Goal: Communication & Community: Answer question/provide support

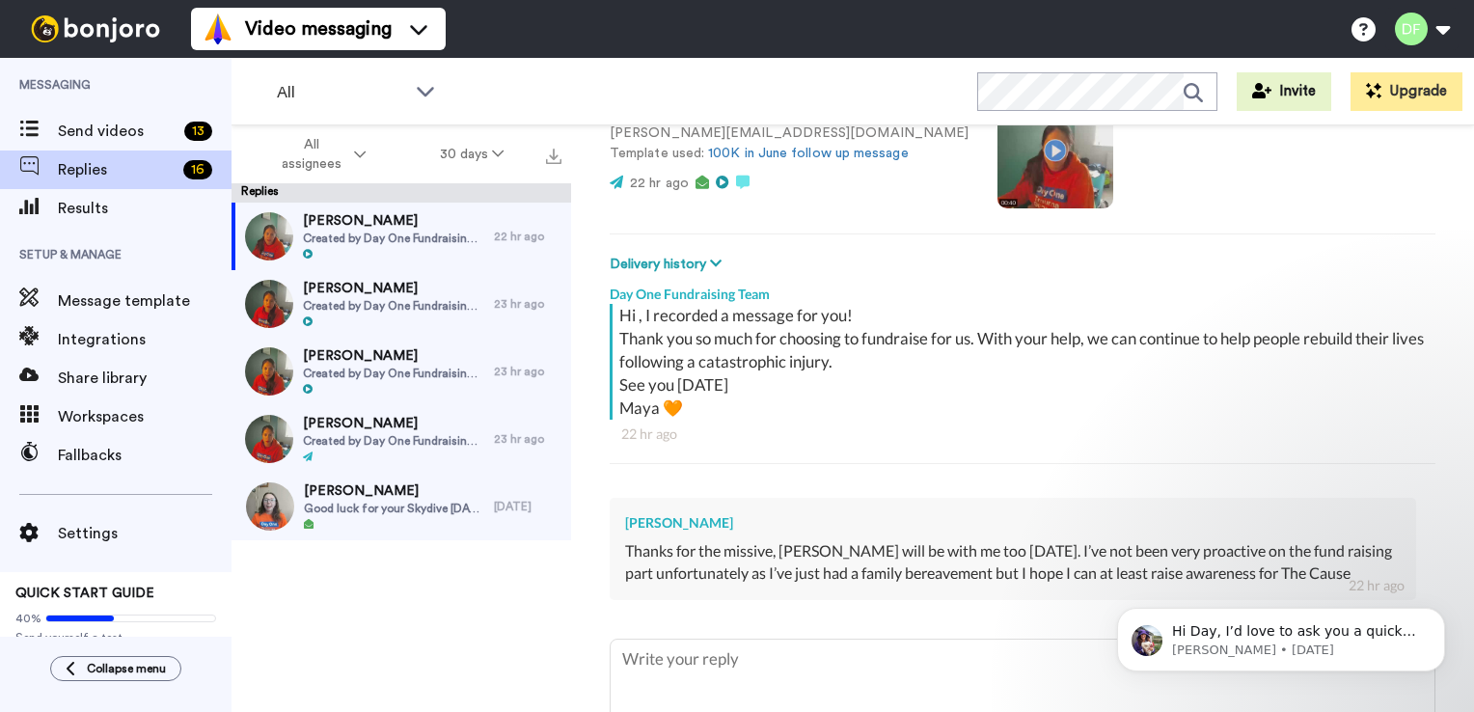
scroll to position [306, 0]
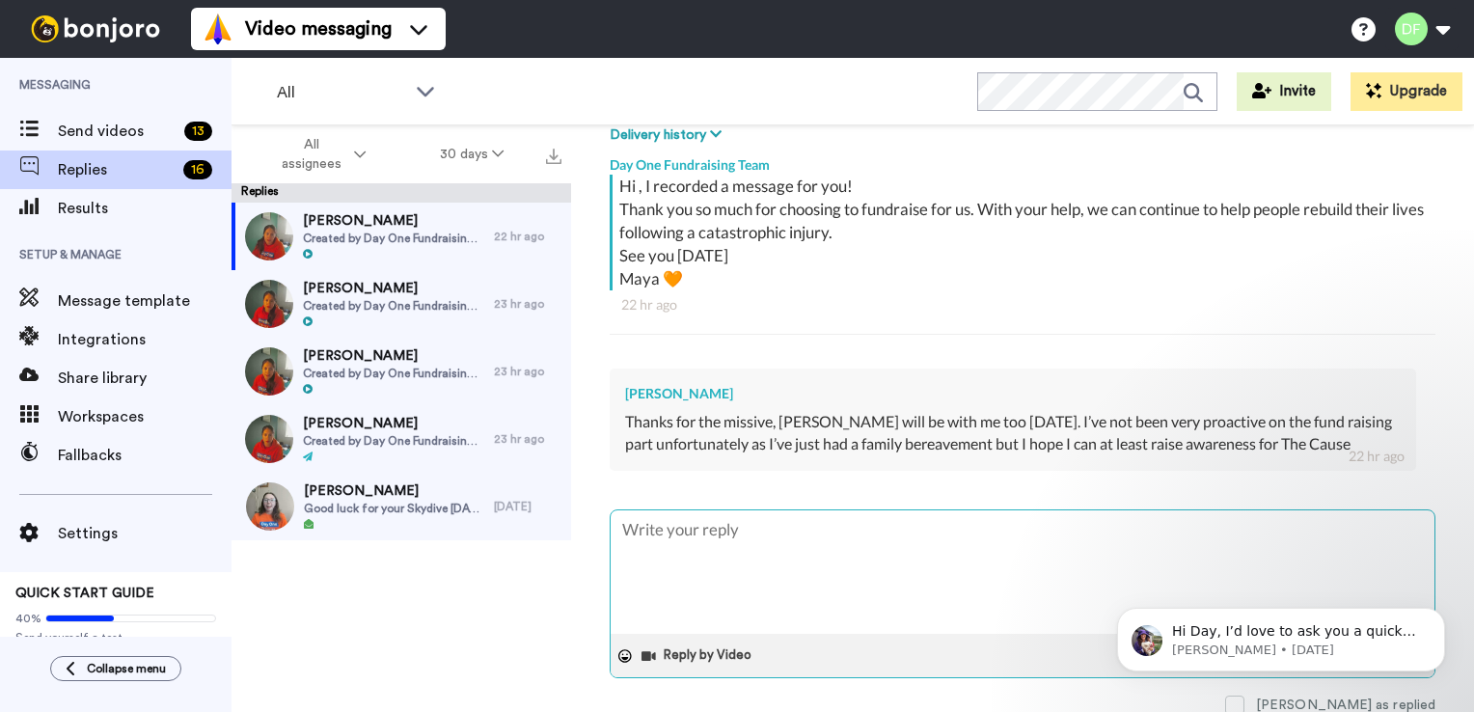
click at [759, 518] on textarea at bounding box center [1023, 571] width 824 height 123
type textarea "H"
type textarea "x"
type textarea "HI"
type textarea "x"
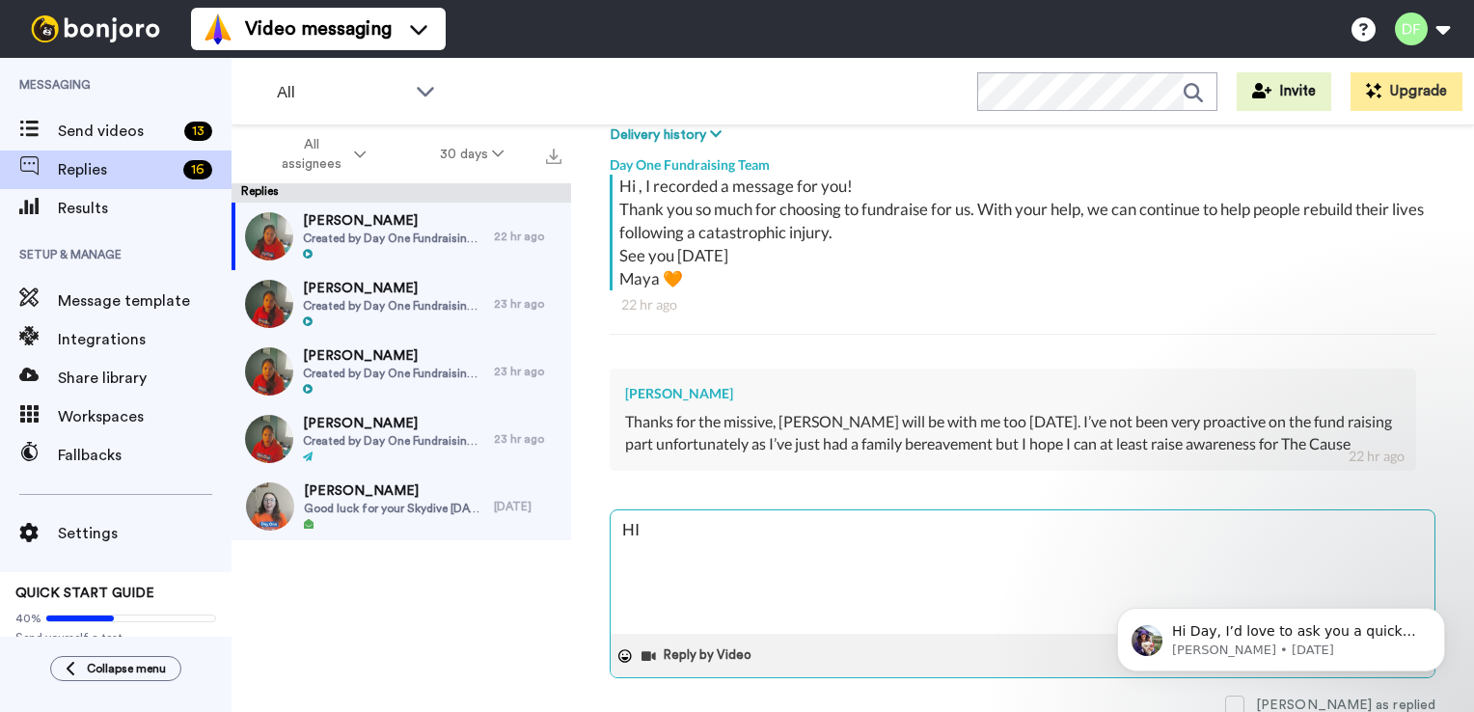
type textarea "HI"
type textarea "x"
type textarea "HI A"
type textarea "x"
type textarea "HI [PERSON_NAME]"
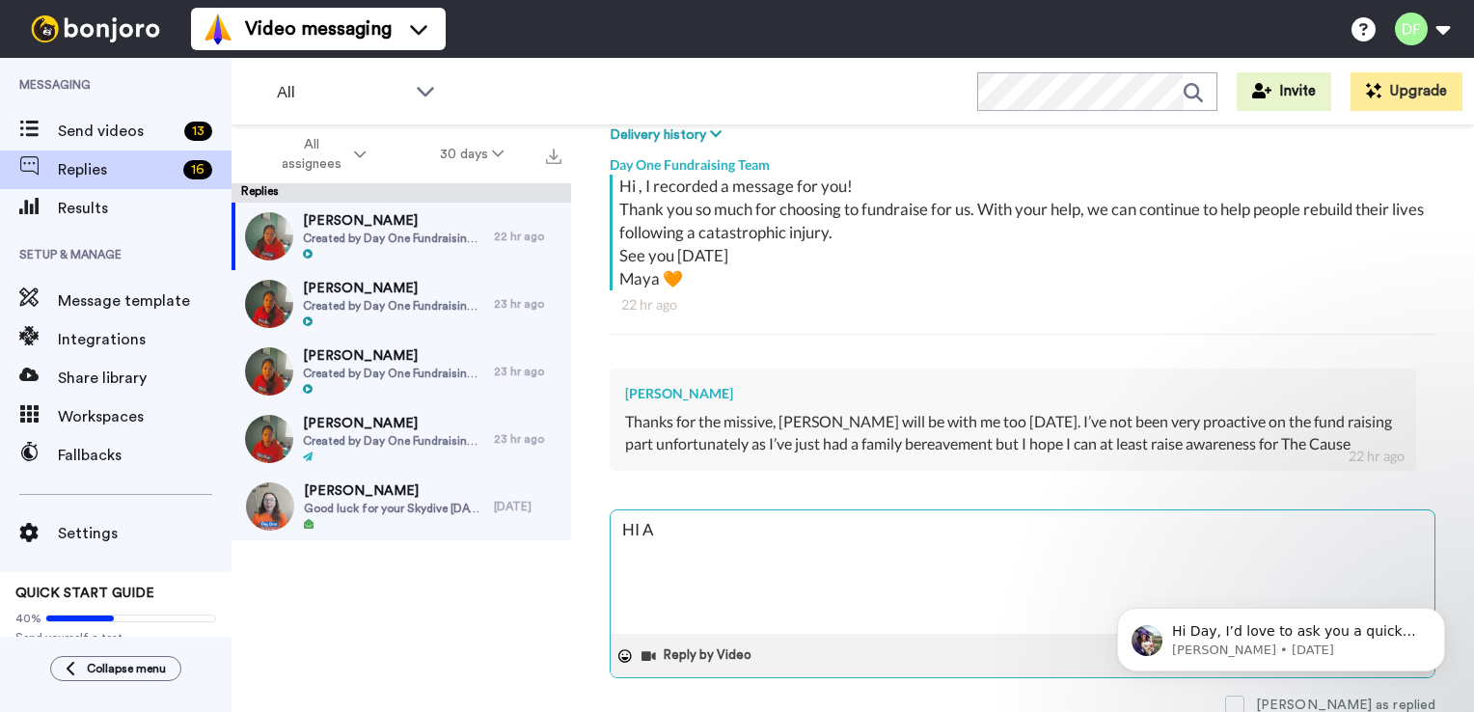
type textarea "x"
type textarea "HI [PERSON_NAME]"
type textarea "x"
type textarea "HI [PERSON_NAME]"
type textarea "x"
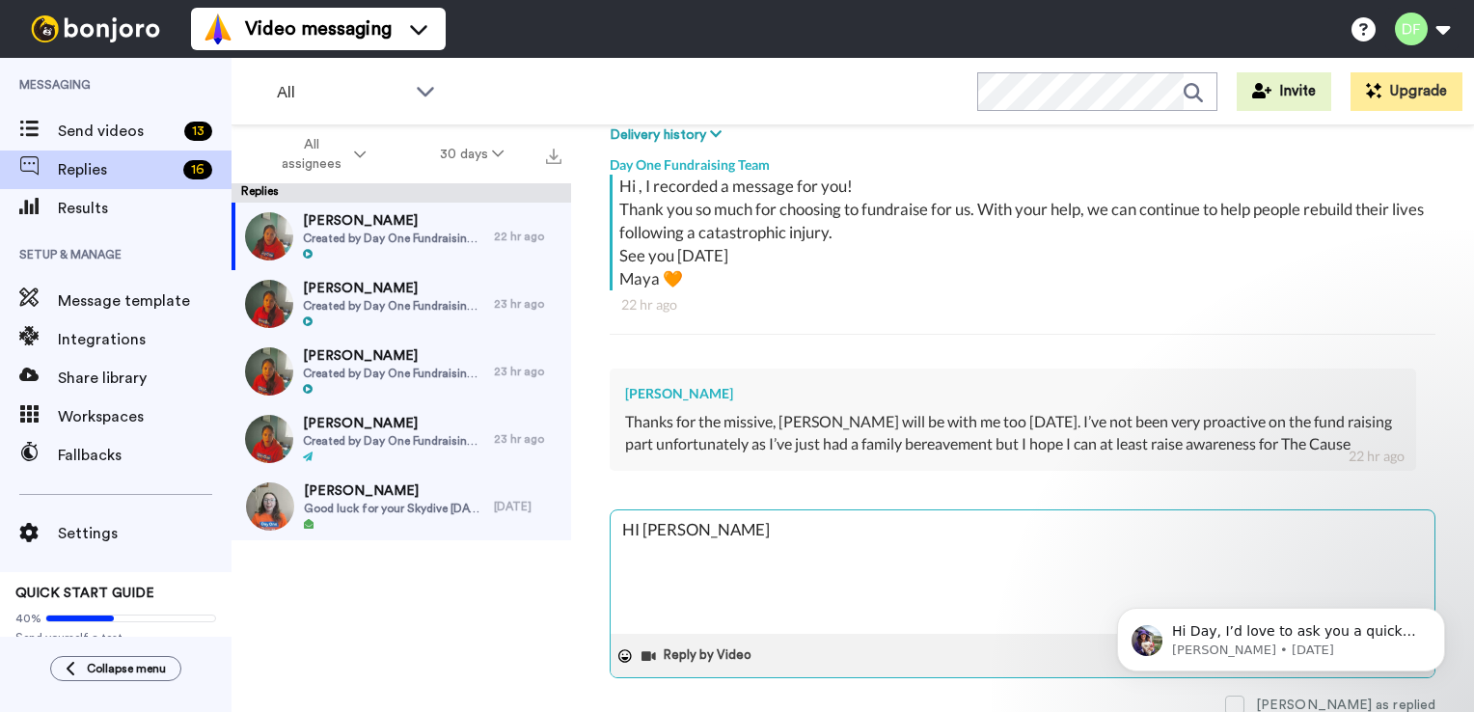
type textarea "HI [PERSON_NAME]"
type textarea "x"
type textarea "HI [PERSON_NAME]"
type textarea "x"
type textarea "HI [PERSON_NAME],"
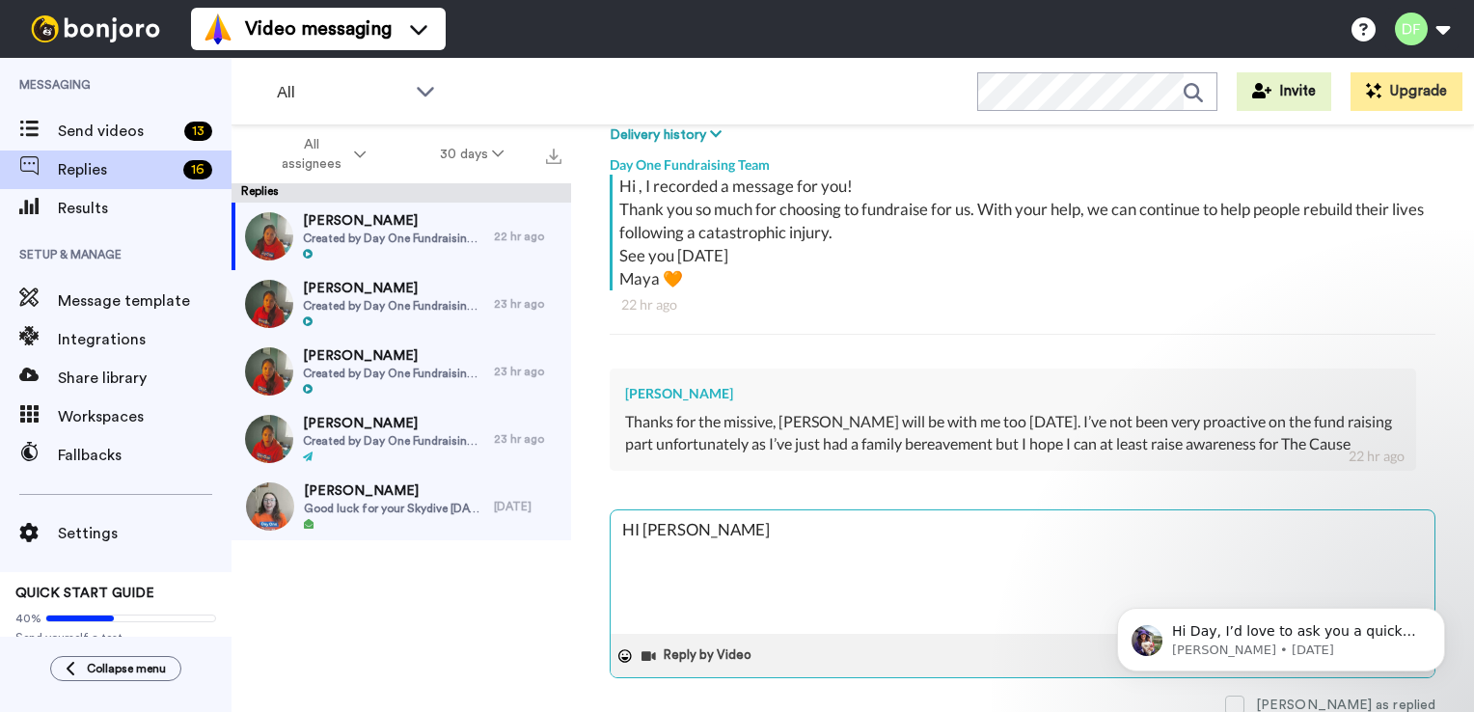
type textarea "x"
type textarea "HI [PERSON_NAME],"
type textarea "x"
type textarea "HI [PERSON_NAME]"
type textarea "x"
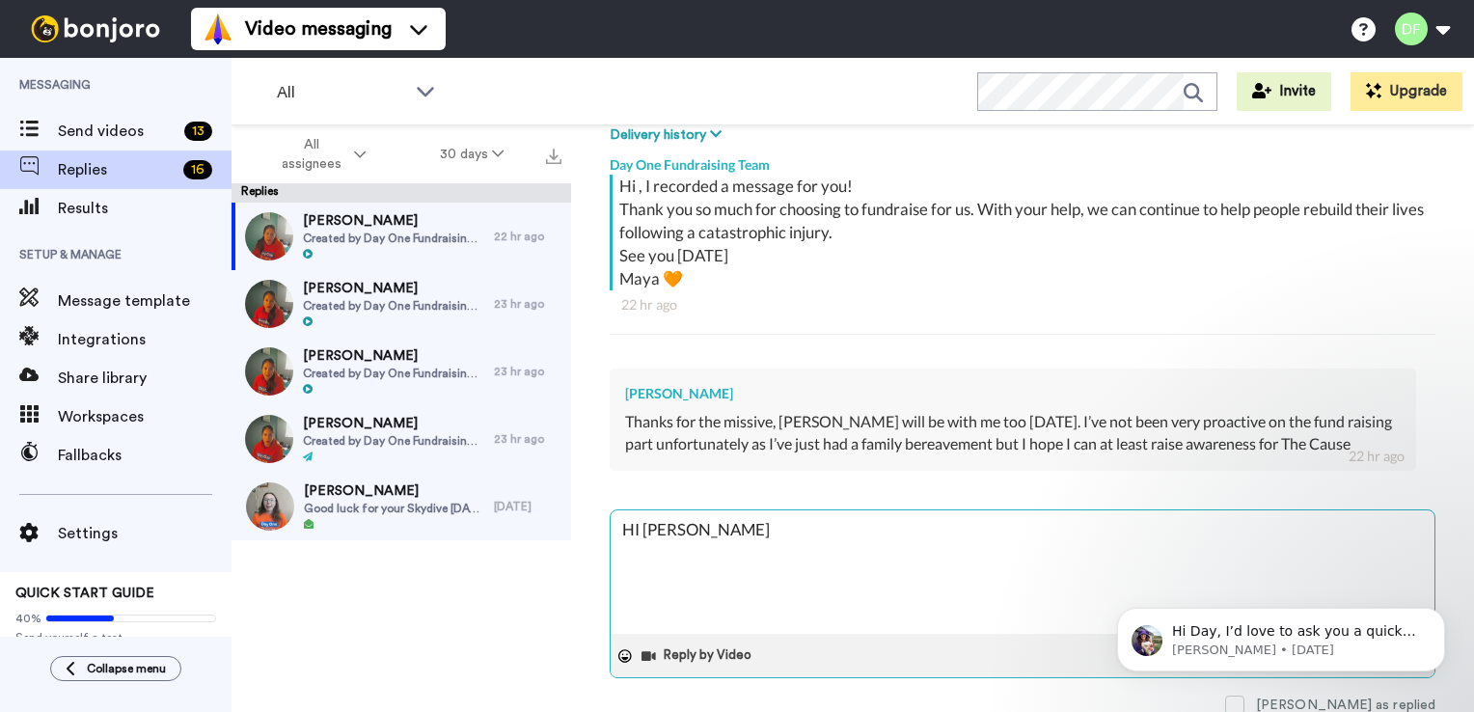
type textarea "HI [PERSON_NAME], I'"
type textarea "x"
type textarea "HI [PERSON_NAME], I'm"
type textarea "x"
type textarea "HI [PERSON_NAME], I'm"
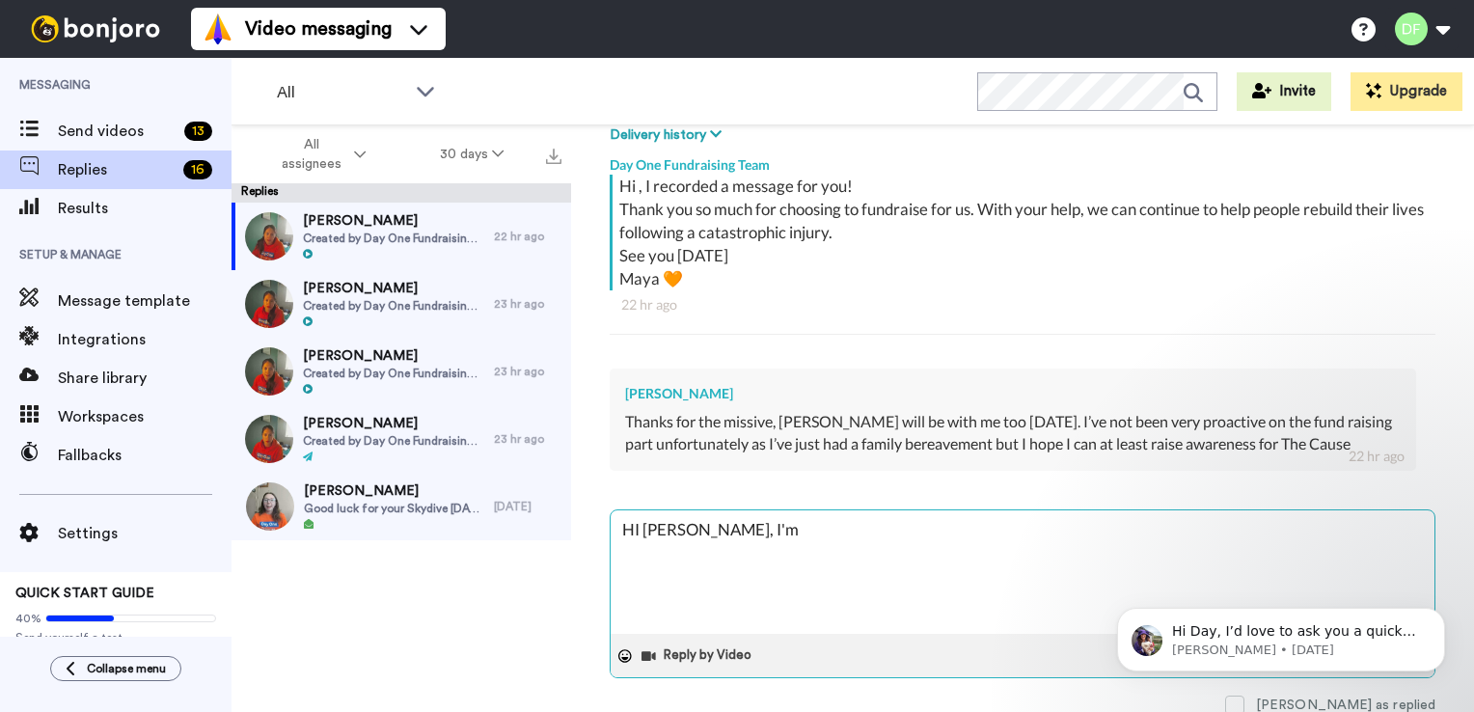
type textarea "x"
type textarea "HI [PERSON_NAME], I'm s"
type textarea "x"
type textarea "HI [PERSON_NAME], I'm so"
type textarea "x"
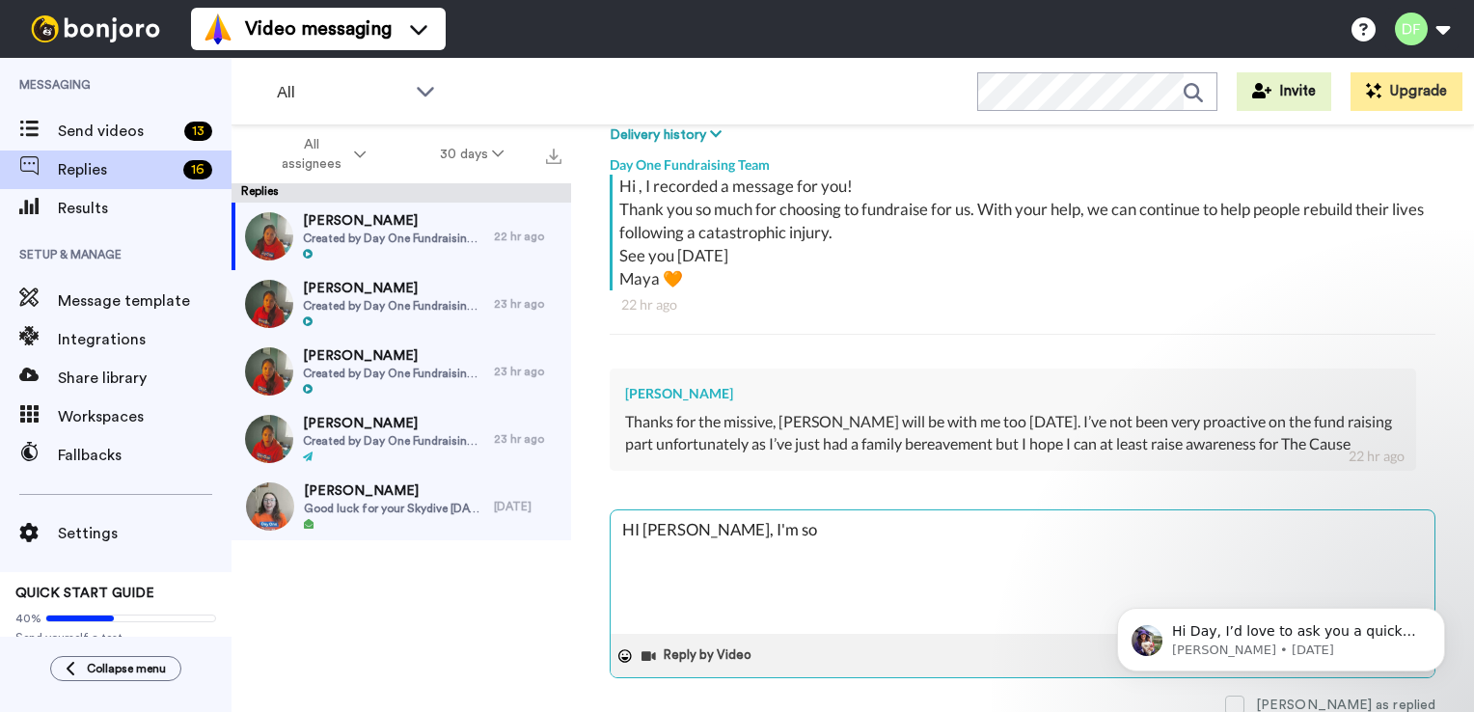
type textarea "HI [PERSON_NAME], I'm sor"
type textarea "x"
type textarea "HI [PERSON_NAME], I'm sorr"
type textarea "x"
type textarea "HI [PERSON_NAME], I'm sorry"
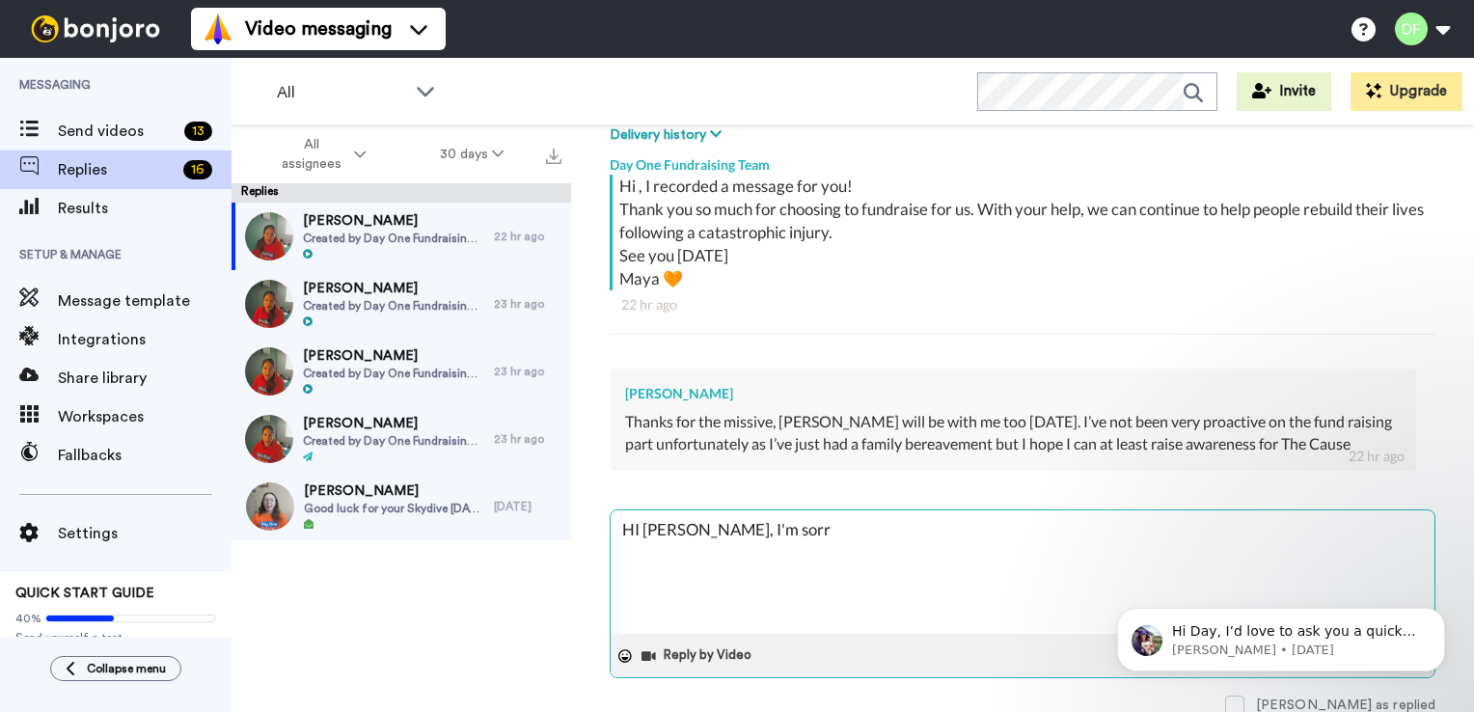
type textarea "x"
type textarea "HI [PERSON_NAME], I'm sorry"
type textarea "x"
type textarea "HI [PERSON_NAME], I'm sorry to"
type textarea "x"
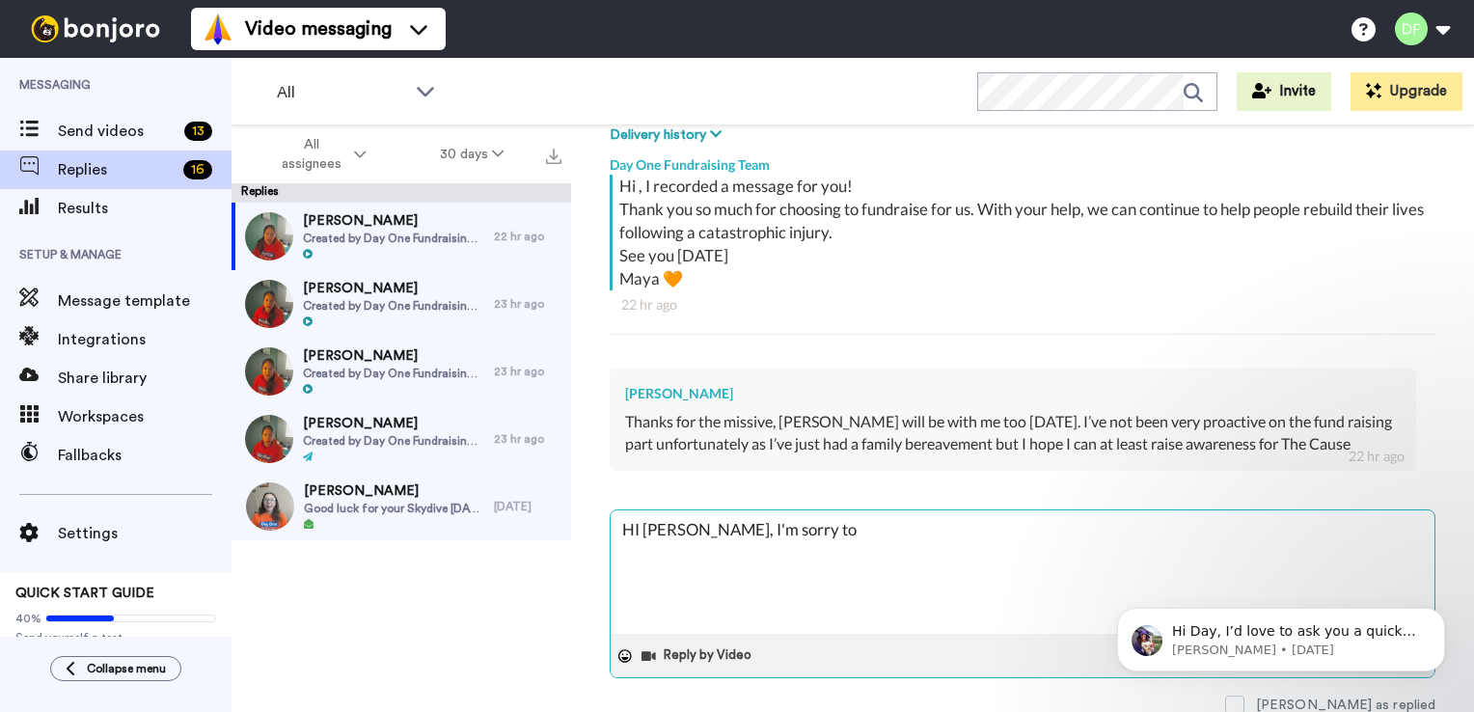
type textarea "HI [PERSON_NAME], I'm sorry to"
type textarea "x"
type textarea "HI [PERSON_NAME], I'm sorry to h"
type textarea "x"
type textarea "HI [PERSON_NAME], I'm sorry to he"
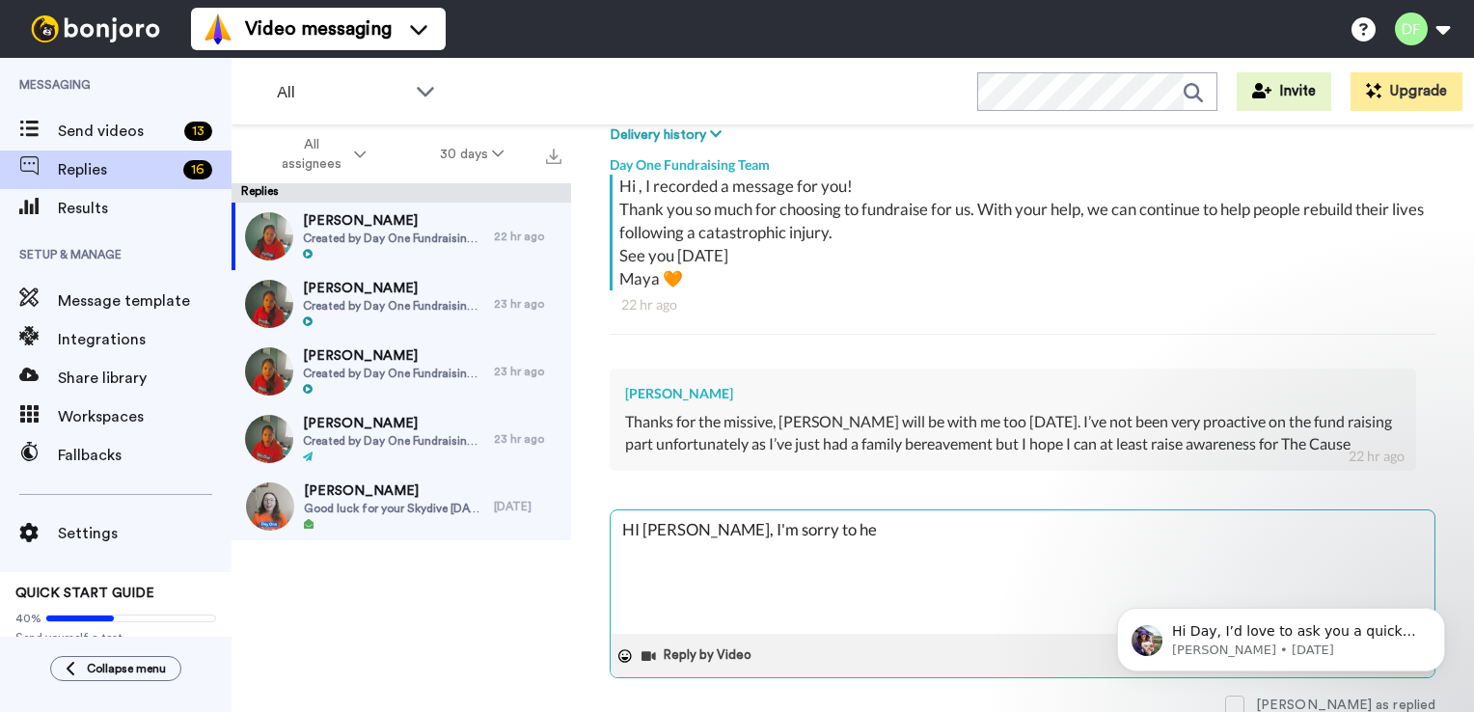
type textarea "x"
type textarea "HI [PERSON_NAME], I'm sorry to hea"
type textarea "x"
type textarea "HI [PERSON_NAME], I'm sorry to hear"
type textarea "x"
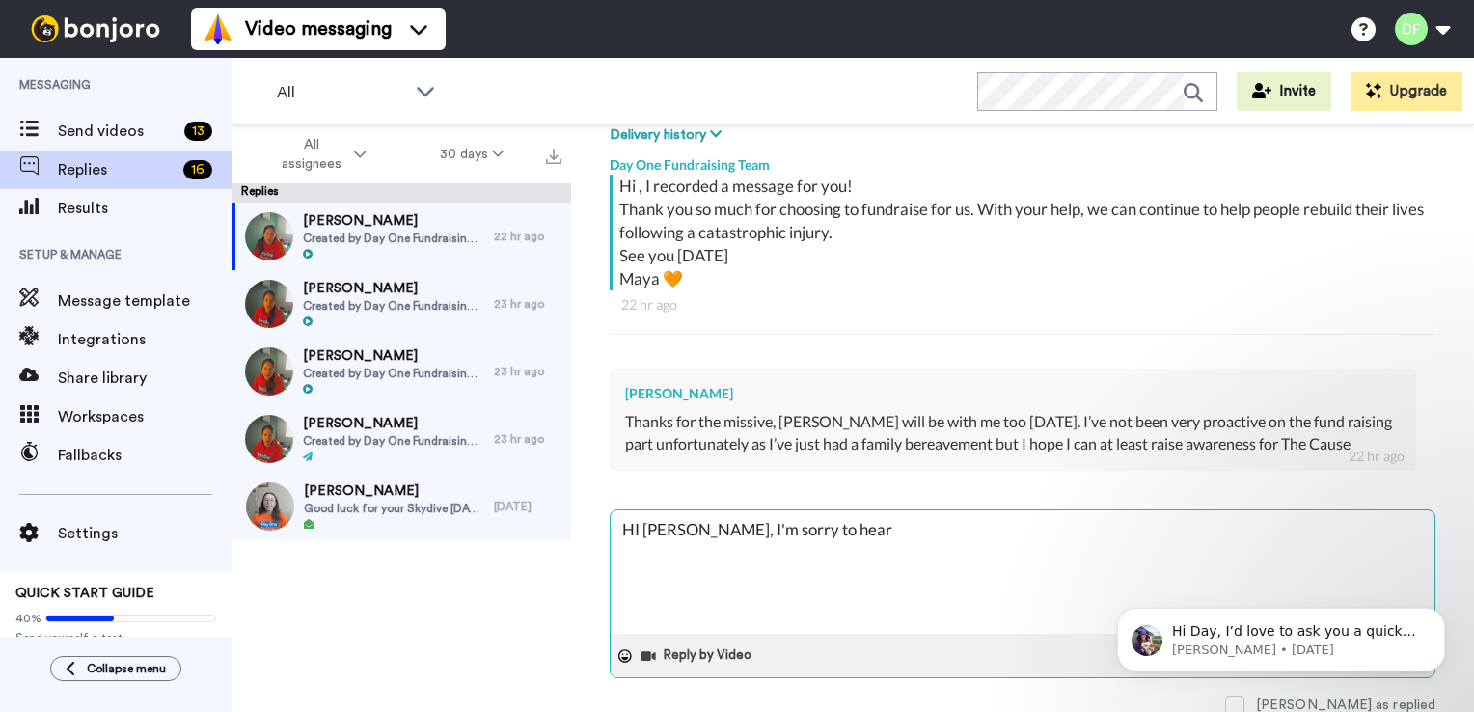
type textarea "HI [PERSON_NAME], I'm sorry to hear"
type textarea "x"
type textarea "HI [PERSON_NAME], I'm sorry to hear o"
type textarea "x"
type textarea "HI [PERSON_NAME], I'm sorry to hear of"
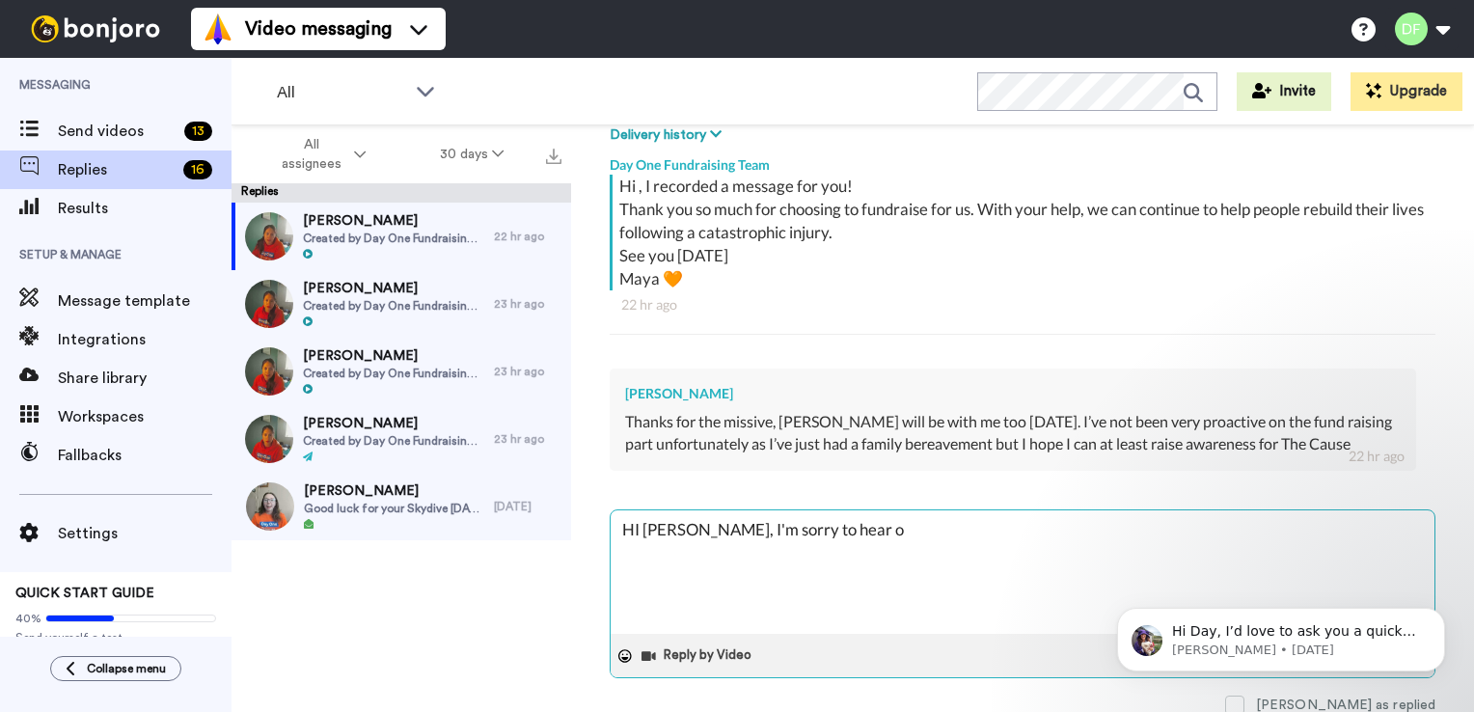
type textarea "x"
type textarea "HI [PERSON_NAME], I'm sorry to hear of"
type textarea "x"
type textarea "HI [PERSON_NAME], I'm sorry to hear of y"
type textarea "x"
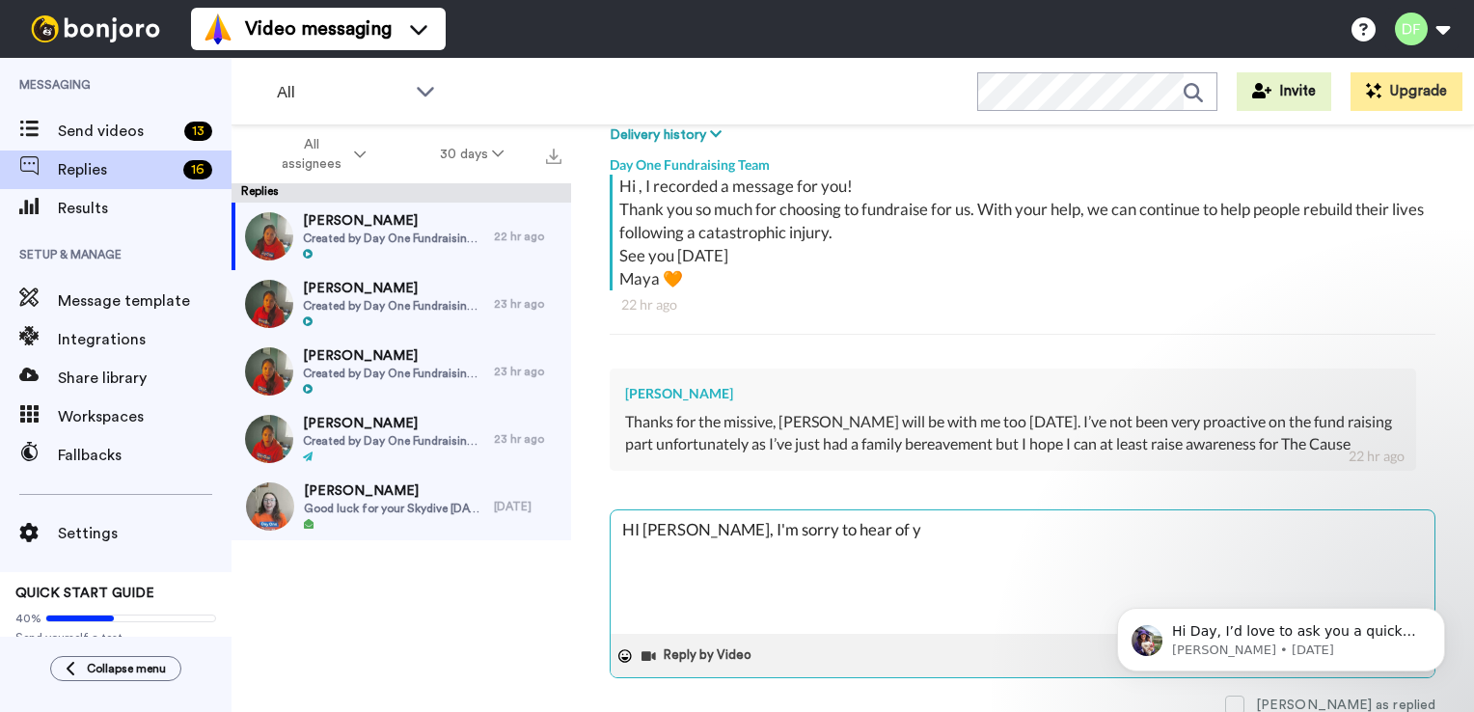
type textarea "HI [PERSON_NAME], I'm sorry to hear of yo"
type textarea "x"
type textarea "HI [PERSON_NAME], I'm sorry to hear of you"
type textarea "x"
type textarea "HI [PERSON_NAME], I'm sorry to hear of your"
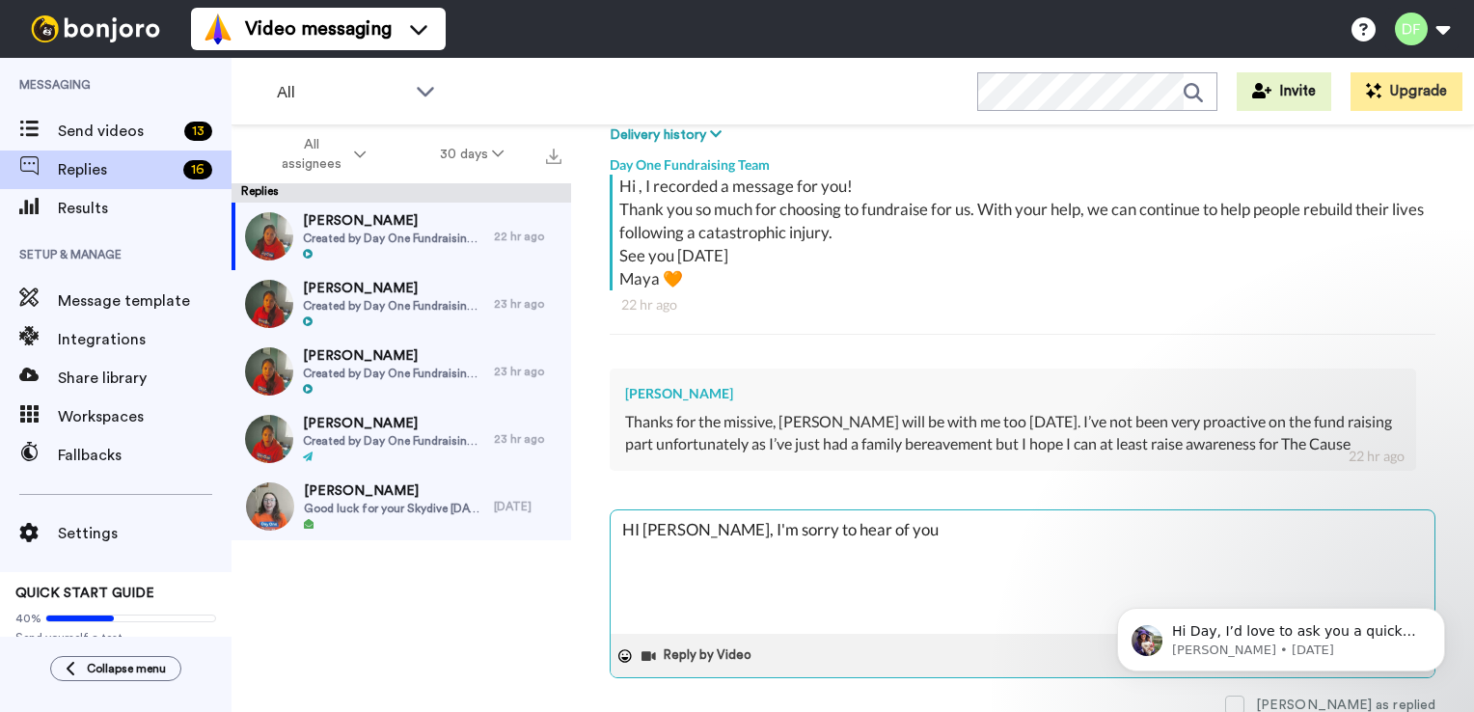
type textarea "x"
type textarea "HI [PERSON_NAME], I'm sorry to hear of your"
type textarea "x"
type textarea "HI [PERSON_NAME], I'm sorry to hear of your b"
type textarea "x"
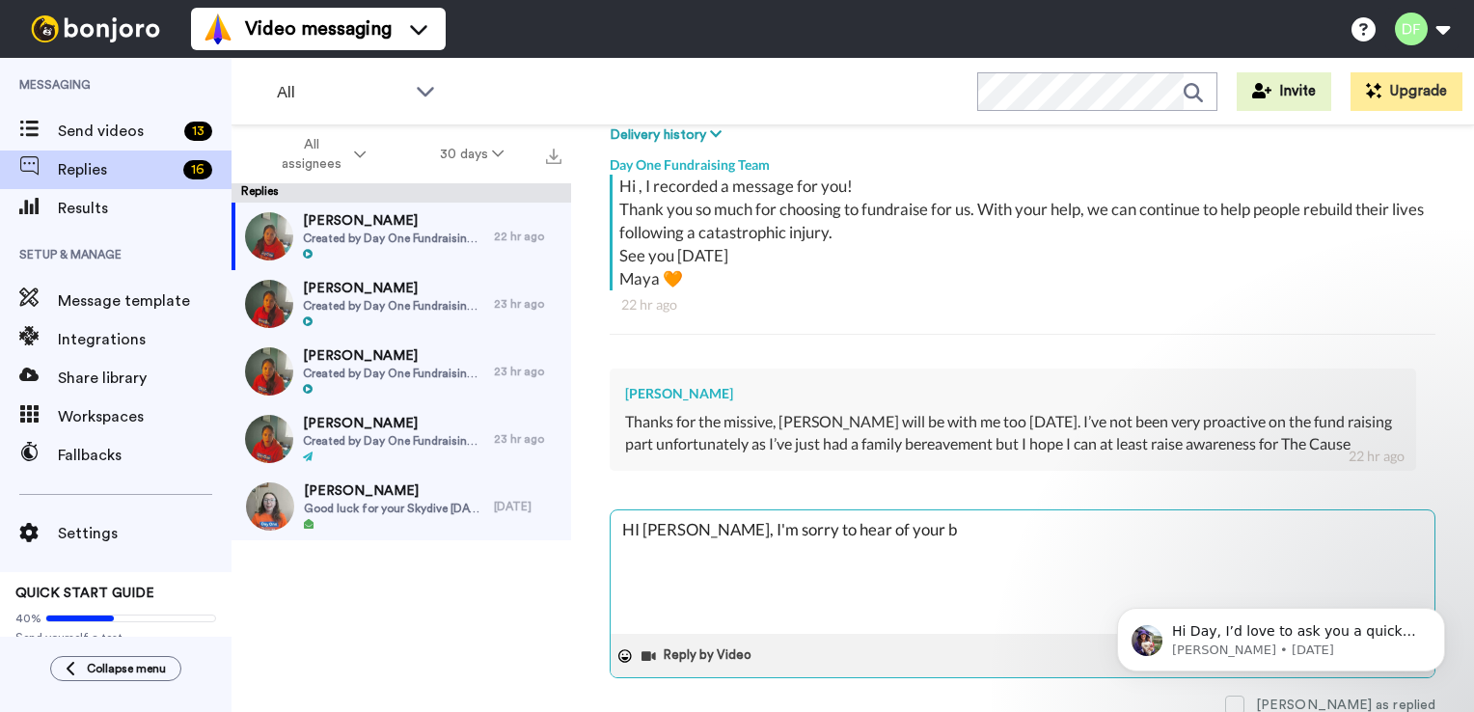
type textarea "HI [PERSON_NAME], I'm sorry to hear of your be"
type textarea "x"
type textarea "HI [PERSON_NAME], I'm sorry to hear of your bea"
type textarea "x"
type textarea "HI [PERSON_NAME], I'm sorry to hear of your bear"
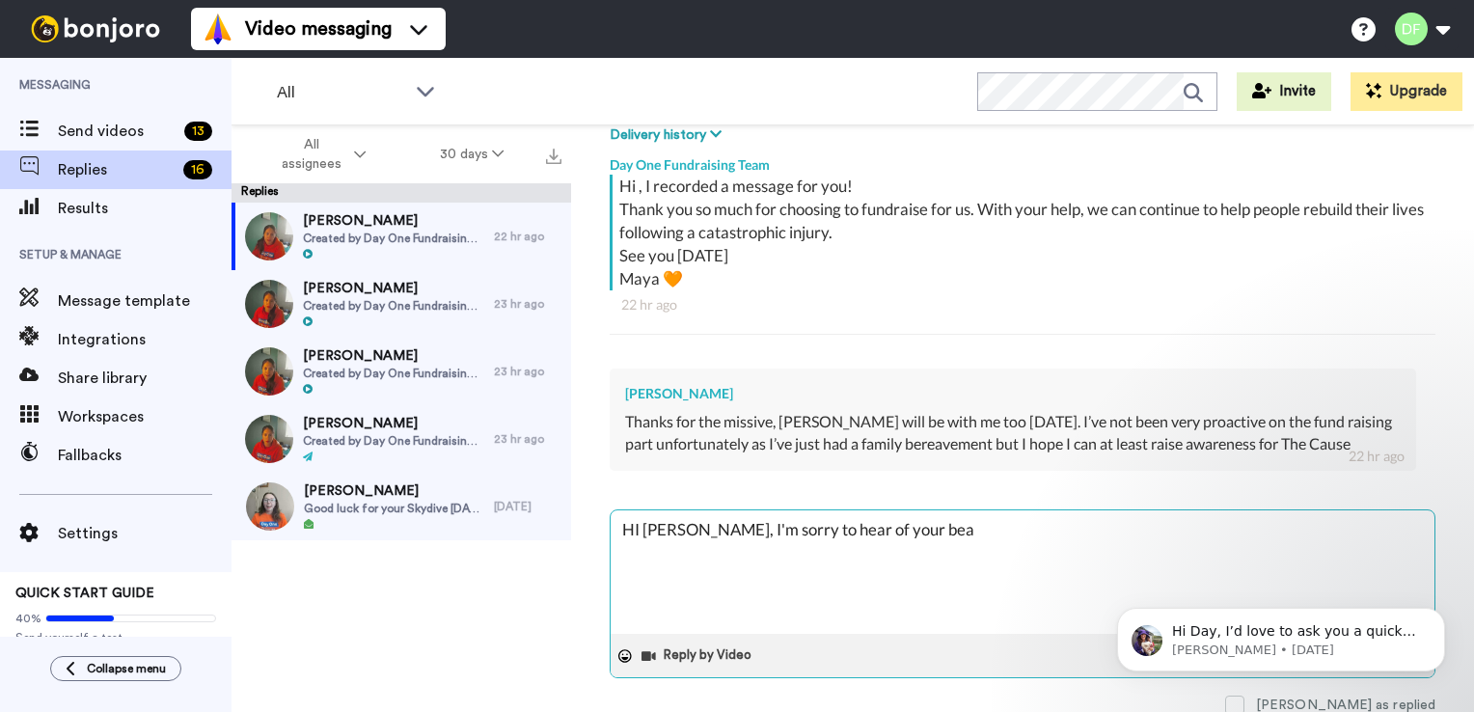
type textarea "x"
type textarea "HI [PERSON_NAME], I'm sorry to hear of your beare"
type textarea "x"
type textarea "HI [PERSON_NAME], I'm sorry to hear of your bearee"
type textarea "x"
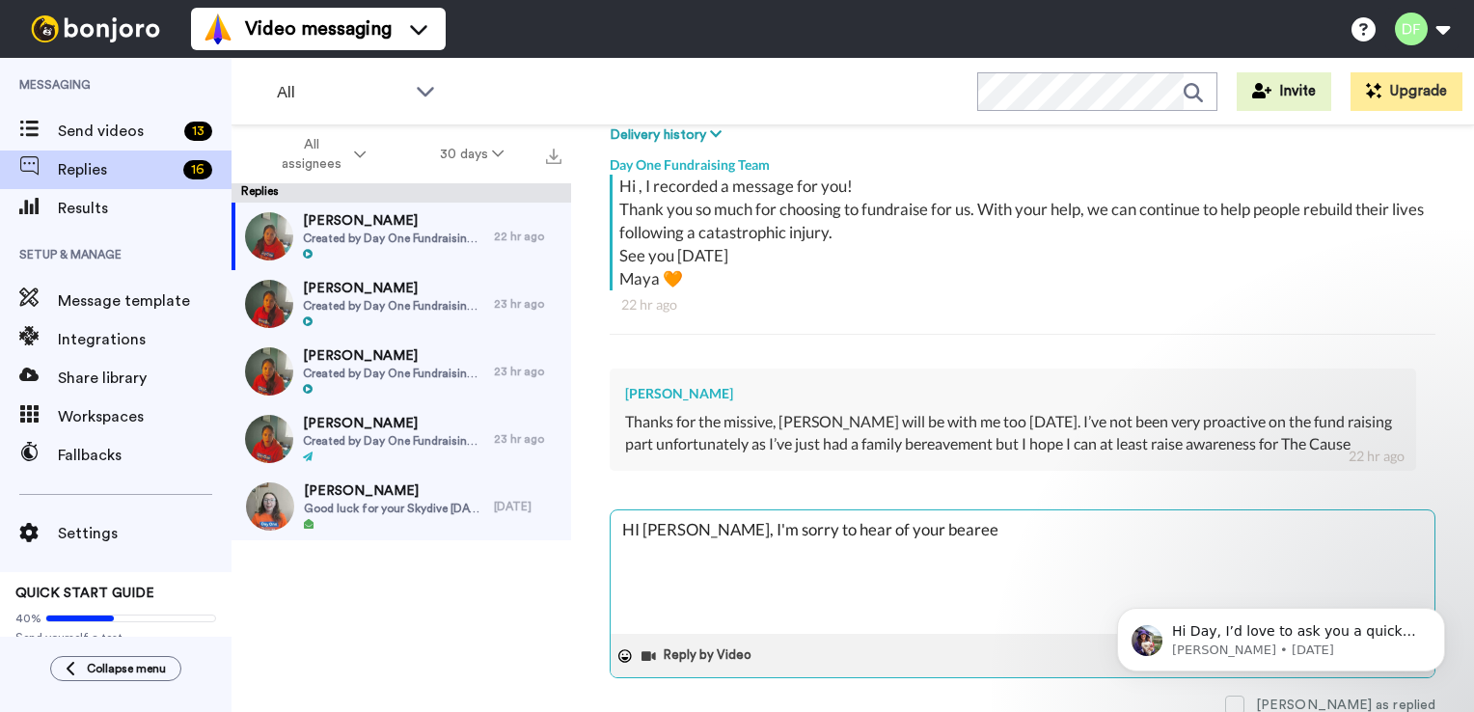
type textarea "HI [PERSON_NAME], I'm sorry to hear of your beareev"
type textarea "x"
type textarea "HI [PERSON_NAME], I'm sorry to hear of your beareeve"
type textarea "x"
type textarea "HI [PERSON_NAME], I'm sorry to hear of your beareevem"
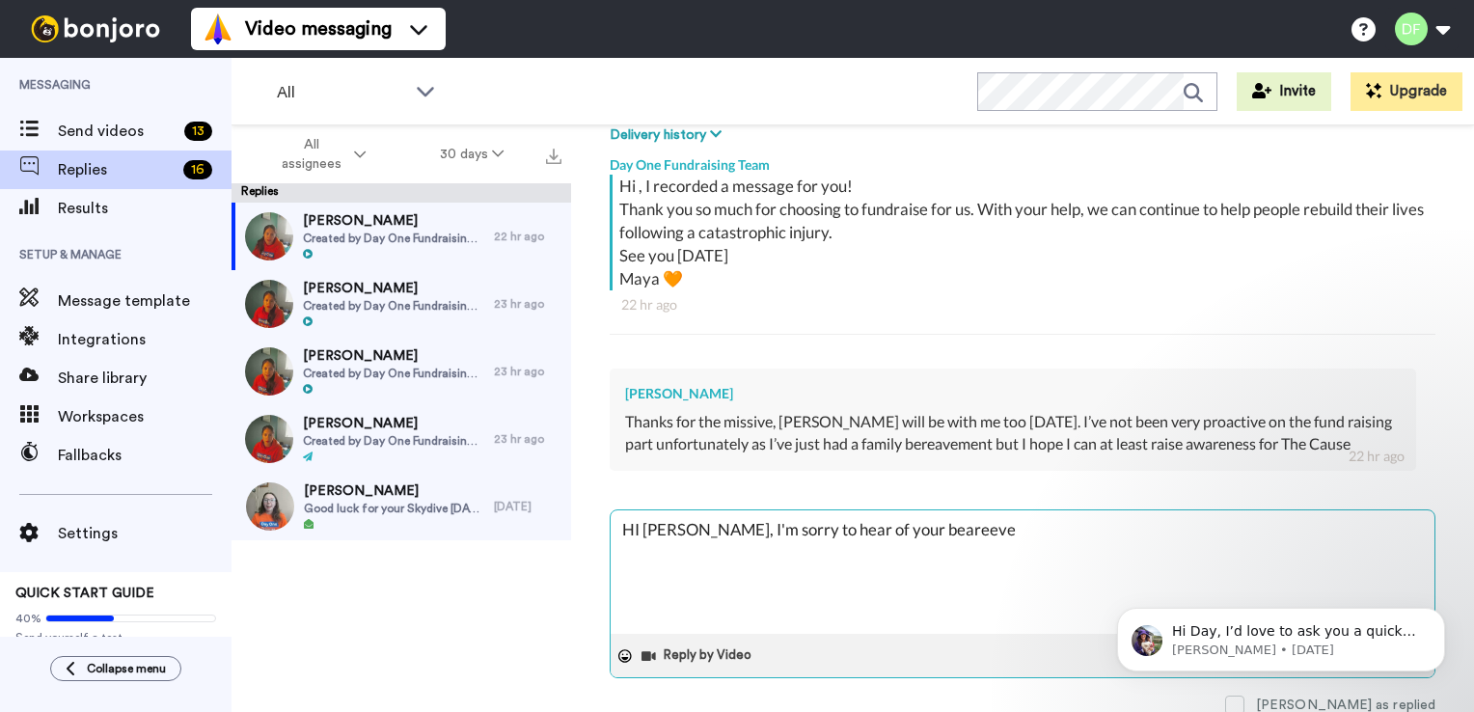
type textarea "x"
type textarea "HI [PERSON_NAME], I'm sorry to hear of your beareeveme"
type textarea "x"
type textarea "HI [PERSON_NAME], I'm sorry to hear of your beareevemen"
type textarea "x"
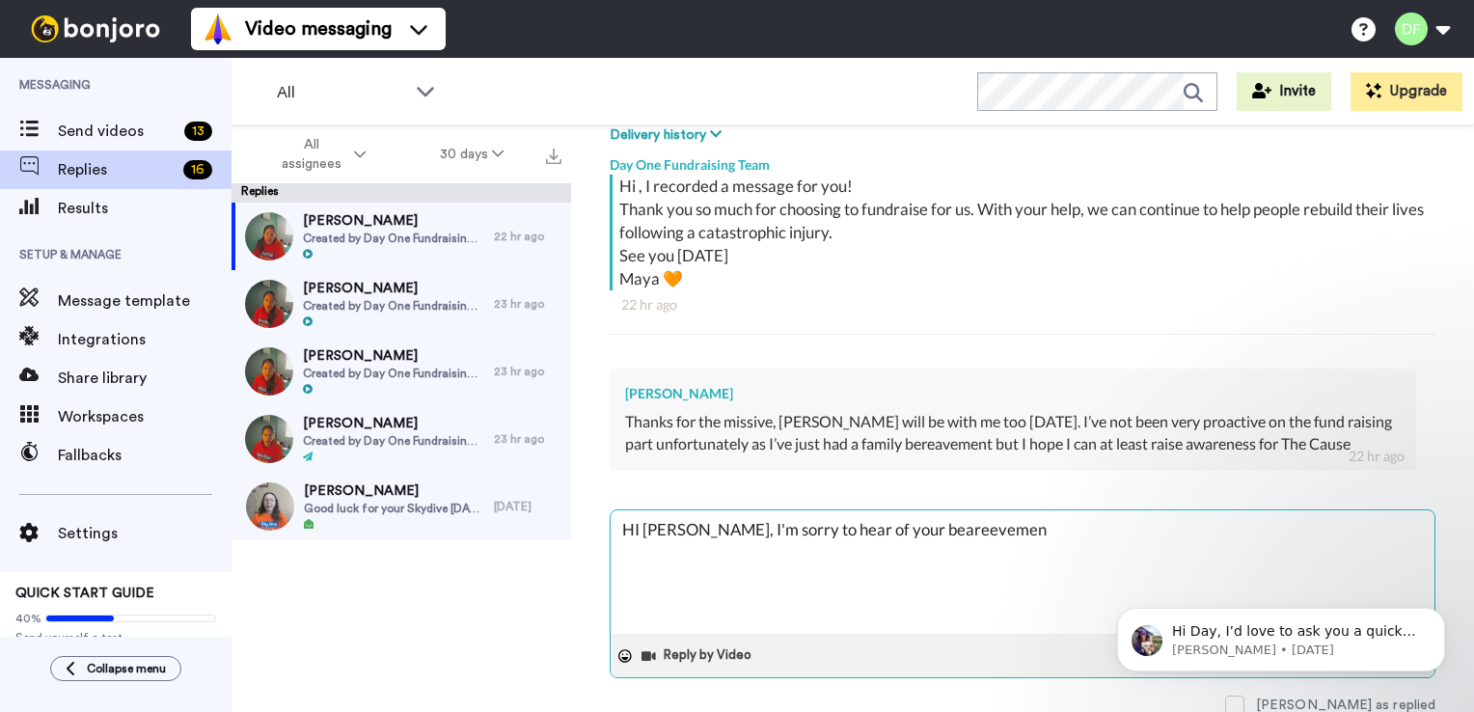
type textarea "HI [PERSON_NAME], I'm sorry to hear of your beareevement"
type textarea "x"
click at [895, 531] on textarea "HI [PERSON_NAME], I'm sorry to hear of your beareevement" at bounding box center [1023, 571] width 824 height 123
type textarea "HI [PERSON_NAME], I'm sorry to hear of your beaeevement"
type textarea "x"
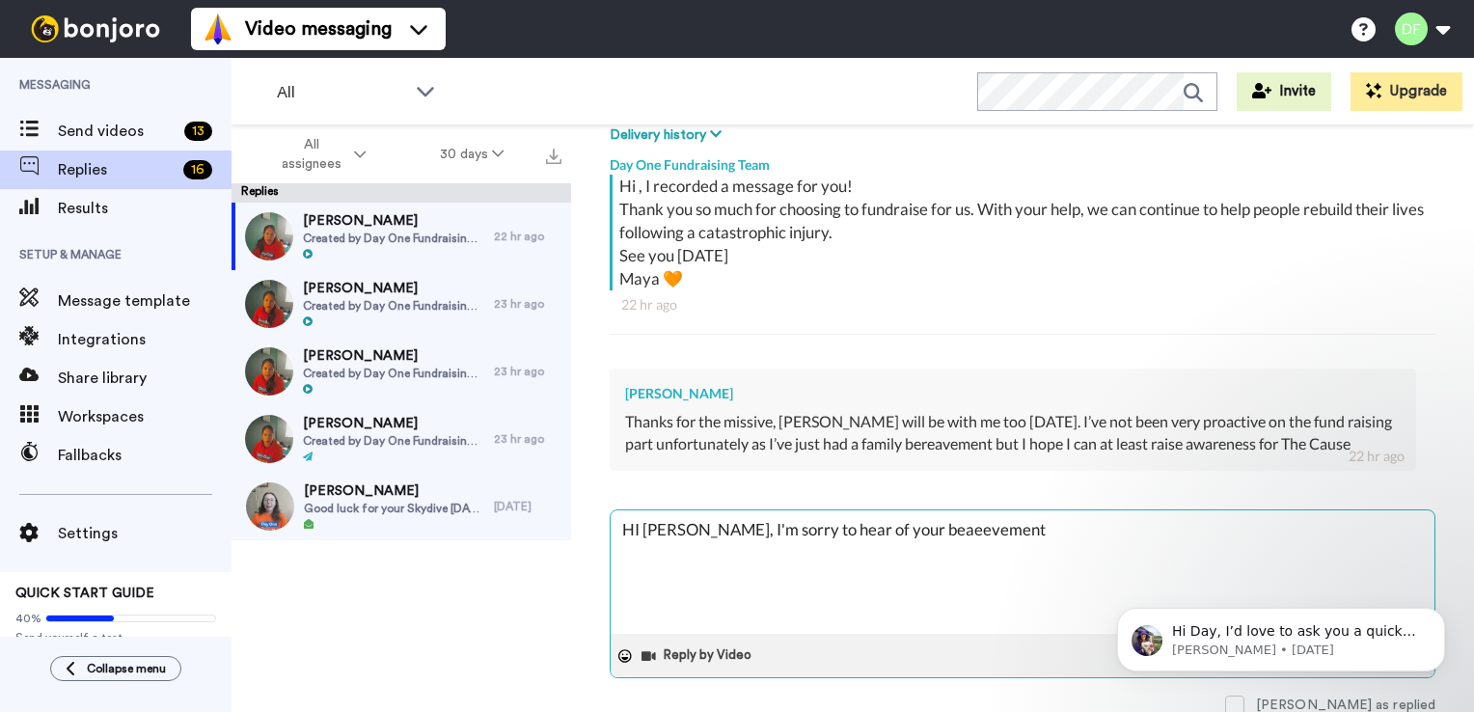
type textarea "HI [PERSON_NAME], I'm sorry to hear of your beeevement"
type textarea "x"
type textarea "HI [PERSON_NAME], I'm sorry to hear of your bereevement"
type textarea "x"
type textarea "HI [PERSON_NAME], I'm sorry to hear of your beraeevement"
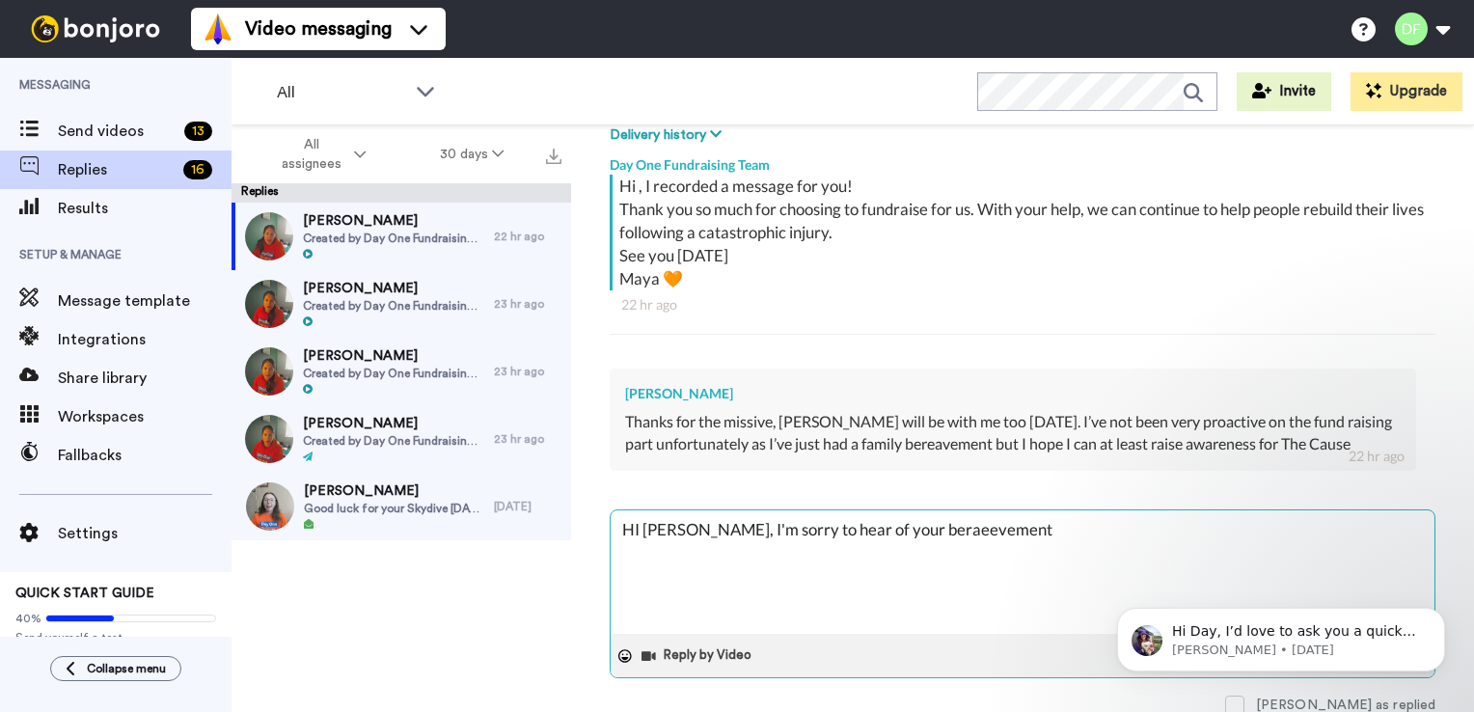
type textarea "x"
type textarea "HI [PERSON_NAME], I'm sorry to hear of your bereevement"
type textarea "x"
type textarea "HI [PERSON_NAME], I'm sorry to hear of your bereaevement"
type textarea "x"
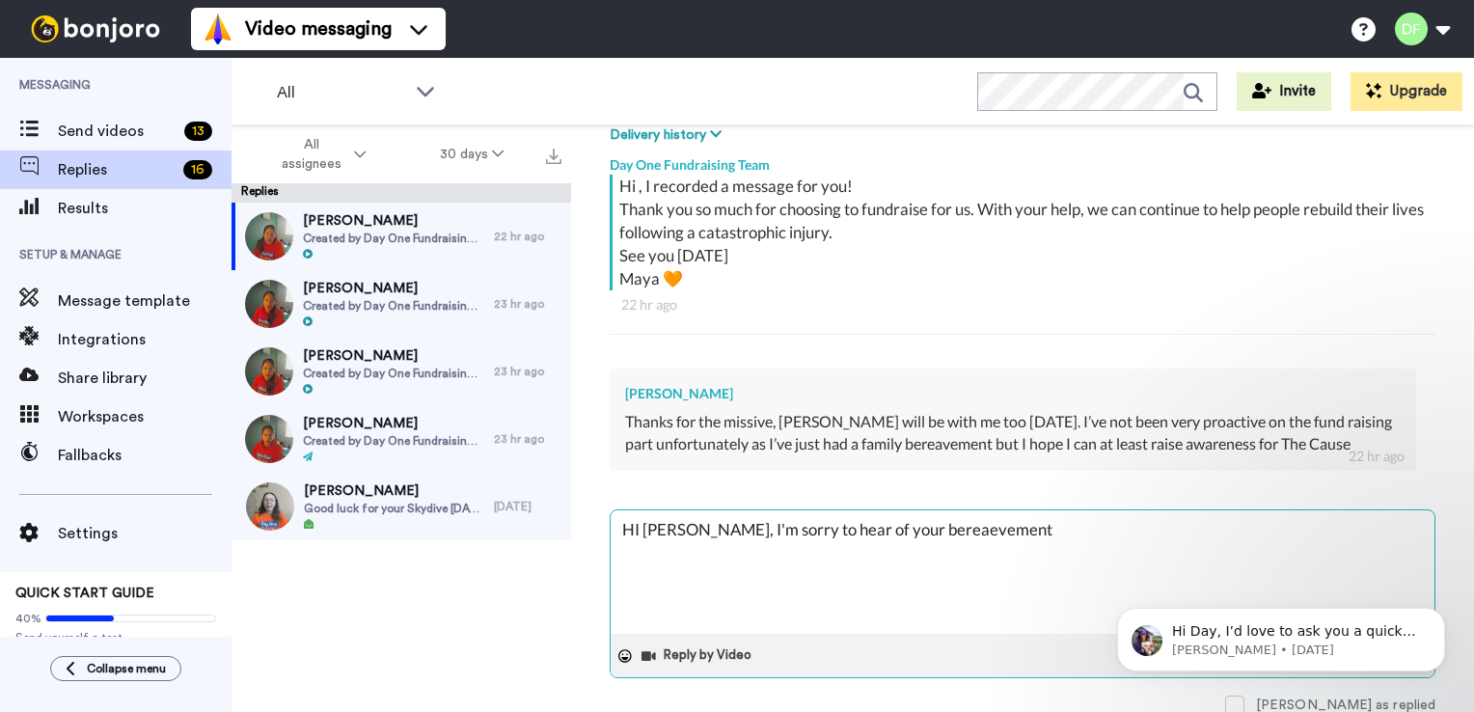
click at [915, 528] on textarea "HI [PERSON_NAME], I'm sorry to hear of your bereaevement" at bounding box center [1023, 571] width 824 height 123
type textarea "HI [PERSON_NAME], I'm sorry to hear of your bereavement"
type textarea "x"
click at [969, 528] on textarea "HI [PERSON_NAME], I'm sorry to hear of your bereavement" at bounding box center [1023, 571] width 824 height 123
type textarea "HI [PERSON_NAME], I'm sorry to hear of your bereavement."
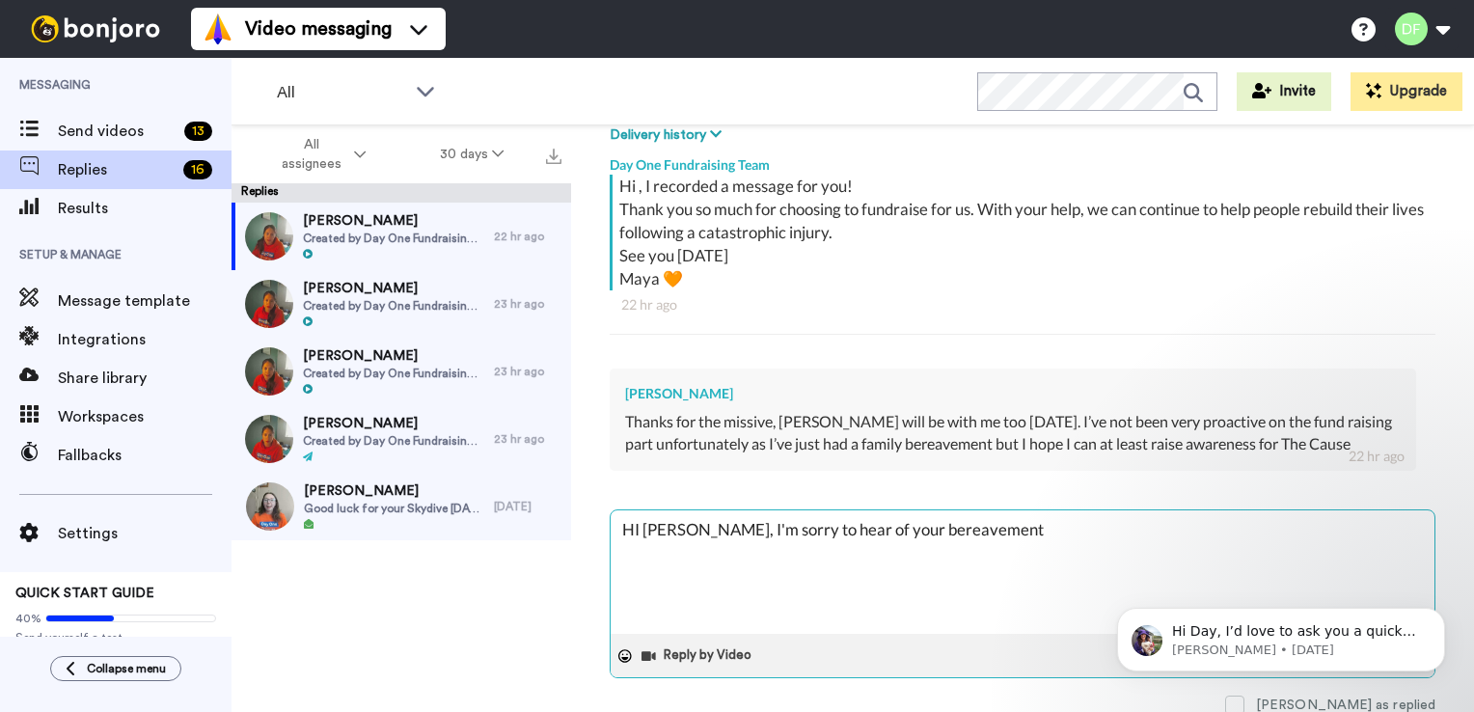
type textarea "x"
type textarea "HI [PERSON_NAME], I'm sorry to hear of your bereavement."
type textarea "x"
type textarea "HI [PERSON_NAME], I'm sorry to hear of your bereavement."
type textarea "x"
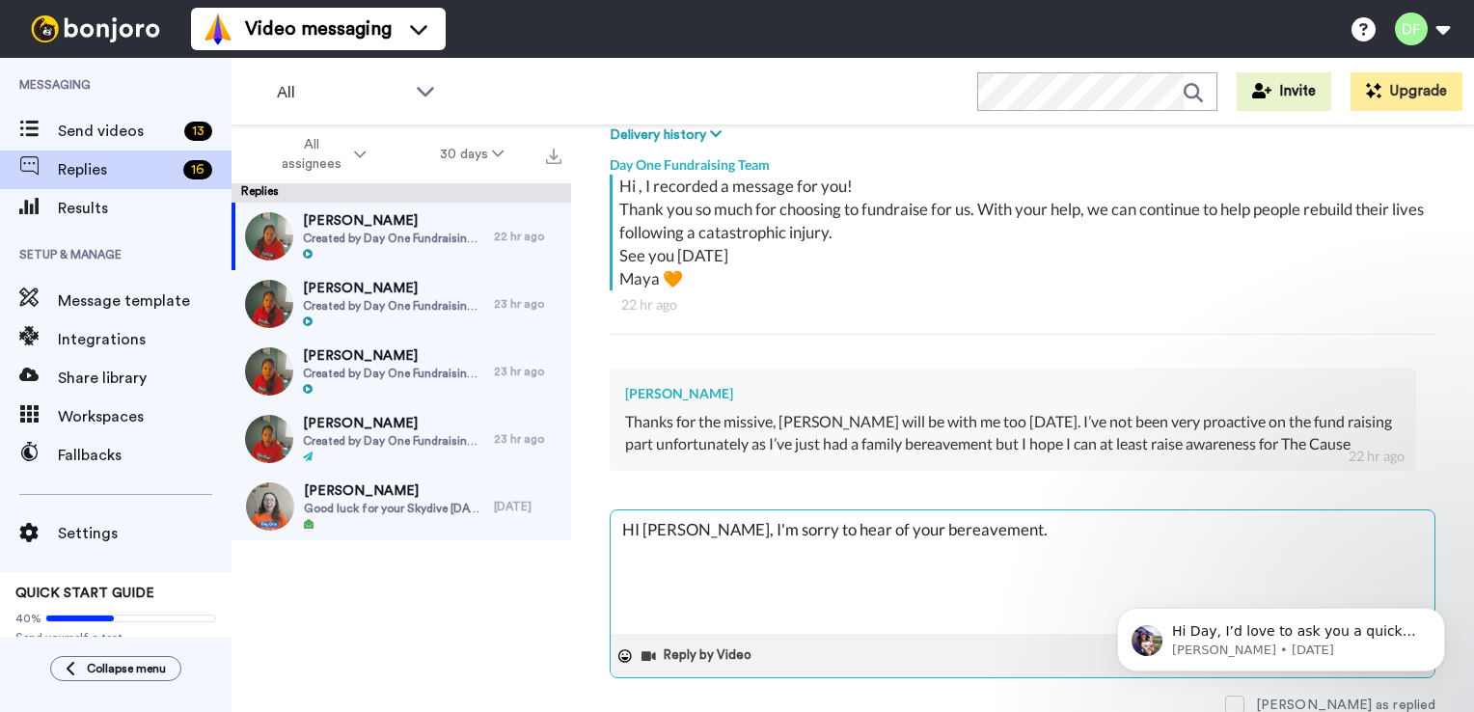
click at [639, 527] on textarea "HI [PERSON_NAME], I'm sorry to hear of your bereavement." at bounding box center [1023, 571] width 824 height 123
type textarea "H [PERSON_NAME], I'm sorry to hear of your bereavement."
type textarea "x"
type textarea "Hi [PERSON_NAME], I'm sorry to hear of your bereavement."
type textarea "x"
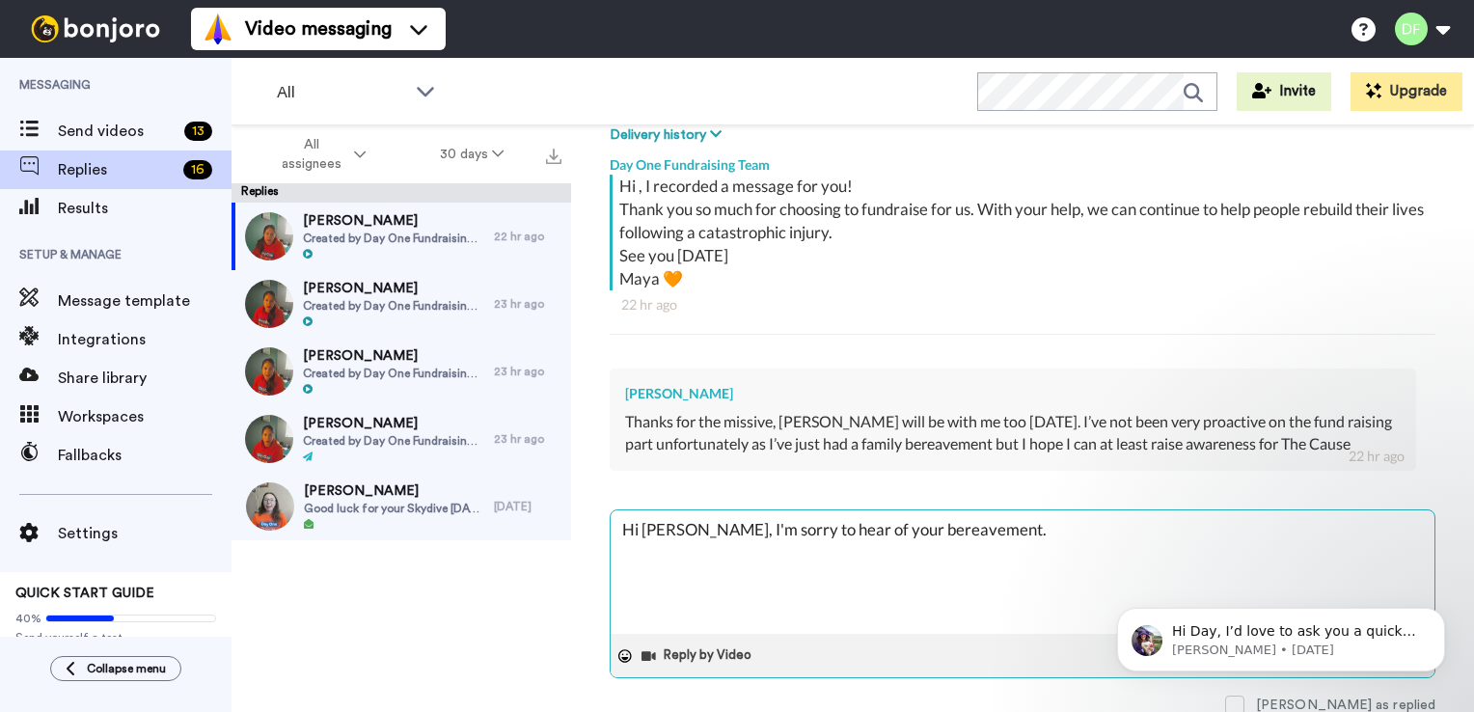
click at [679, 561] on textarea "Hi [PERSON_NAME], I'm sorry to hear of your bereavement." at bounding box center [1023, 571] width 824 height 123
click at [863, 524] on textarea "Hi [PERSON_NAME], I'm sorry to hear of your bereavement." at bounding box center [1023, 571] width 824 height 123
type textarea "Hi [PERSON_NAME], I'm sorry to hear of your fbereavement."
type textarea "x"
type textarea "Hi [PERSON_NAME], I'm sorry to hear of your fabereavement."
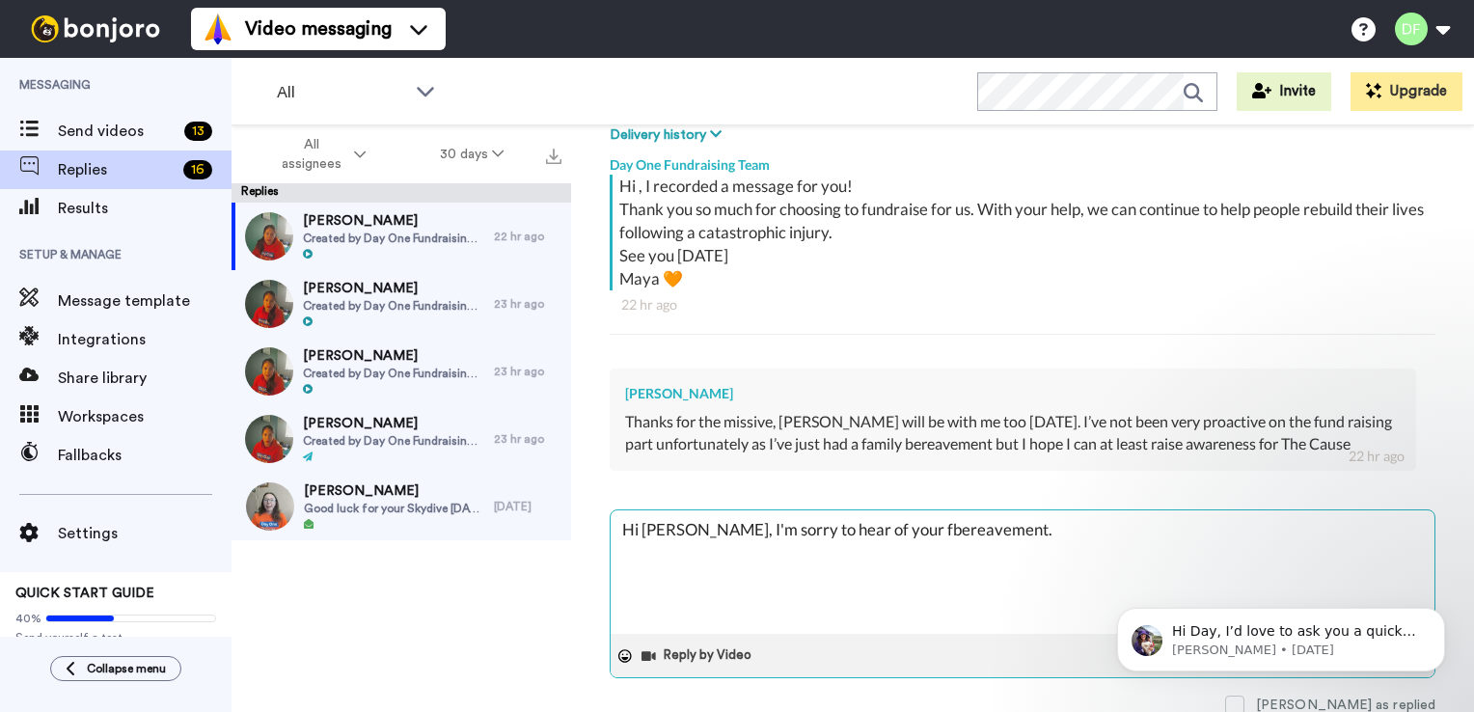
type textarea "x"
type textarea "Hi [PERSON_NAME], I'm sorry to hear of your fambereavement."
type textarea "x"
type textarea "Hi [PERSON_NAME], I'm sorry to hear of your famibereavement."
type textarea "x"
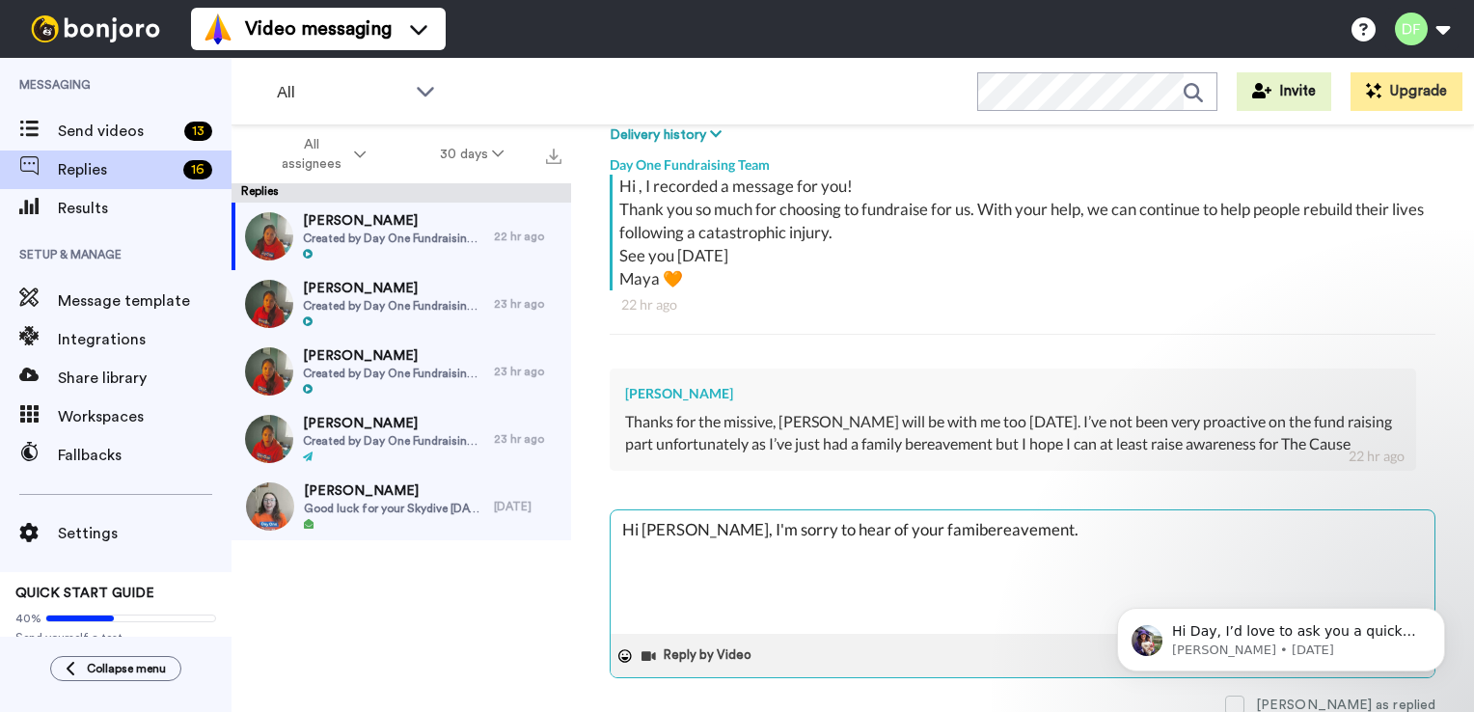
type textarea "Hi [PERSON_NAME], I'm sorry to hear of your familbereavement."
type textarea "x"
type textarea "Hi [PERSON_NAME], I'm sorry to hear of your familybereavement."
type textarea "x"
type textarea "Hi [PERSON_NAME], I'm sorry to hear of your family bereavement."
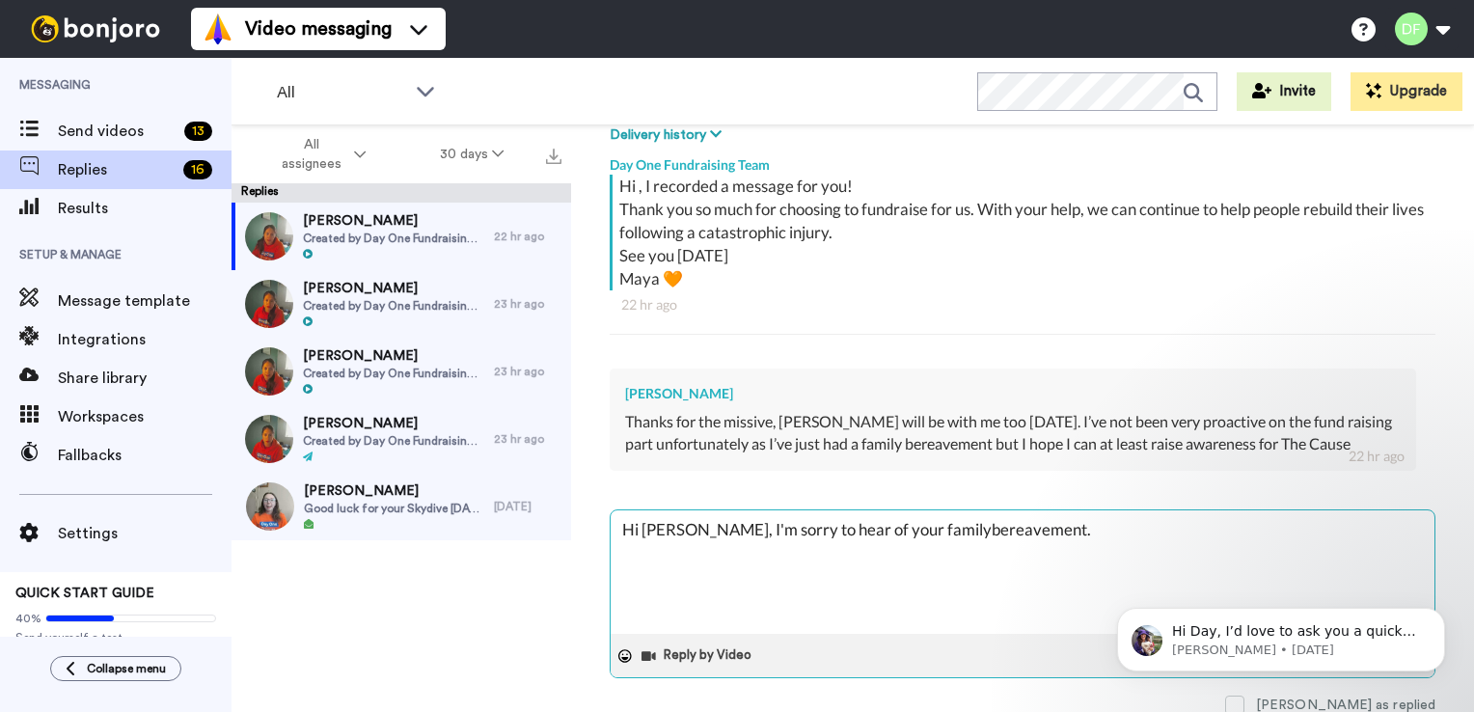
type textarea "x"
click at [1015, 531] on textarea "Hi [PERSON_NAME], I'm sorry to hear of your family bereavement." at bounding box center [1023, 571] width 824 height 123
type textarea "Hi [PERSON_NAME], I'm sorry to hear of your family bereavement."
type textarea "x"
type textarea "Hi [PERSON_NAME], I'm sorry to hear of your family bereavement"
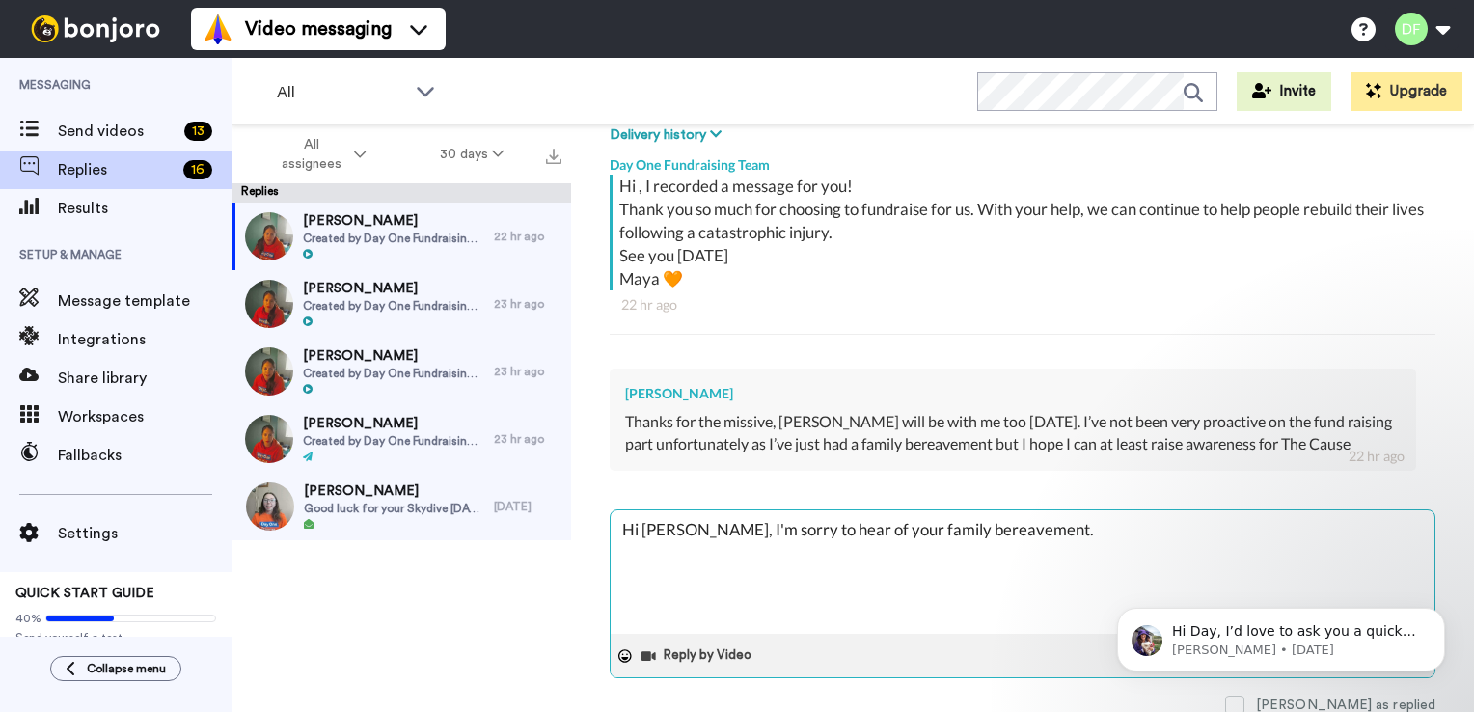
type textarea "x"
type textarea "Hi [PERSON_NAME], I'm sorry to hear of your family bereavement"
type textarea "x"
type textarea "Hi [PERSON_NAME], I'm sorry to hear of your family bereavement a"
type textarea "x"
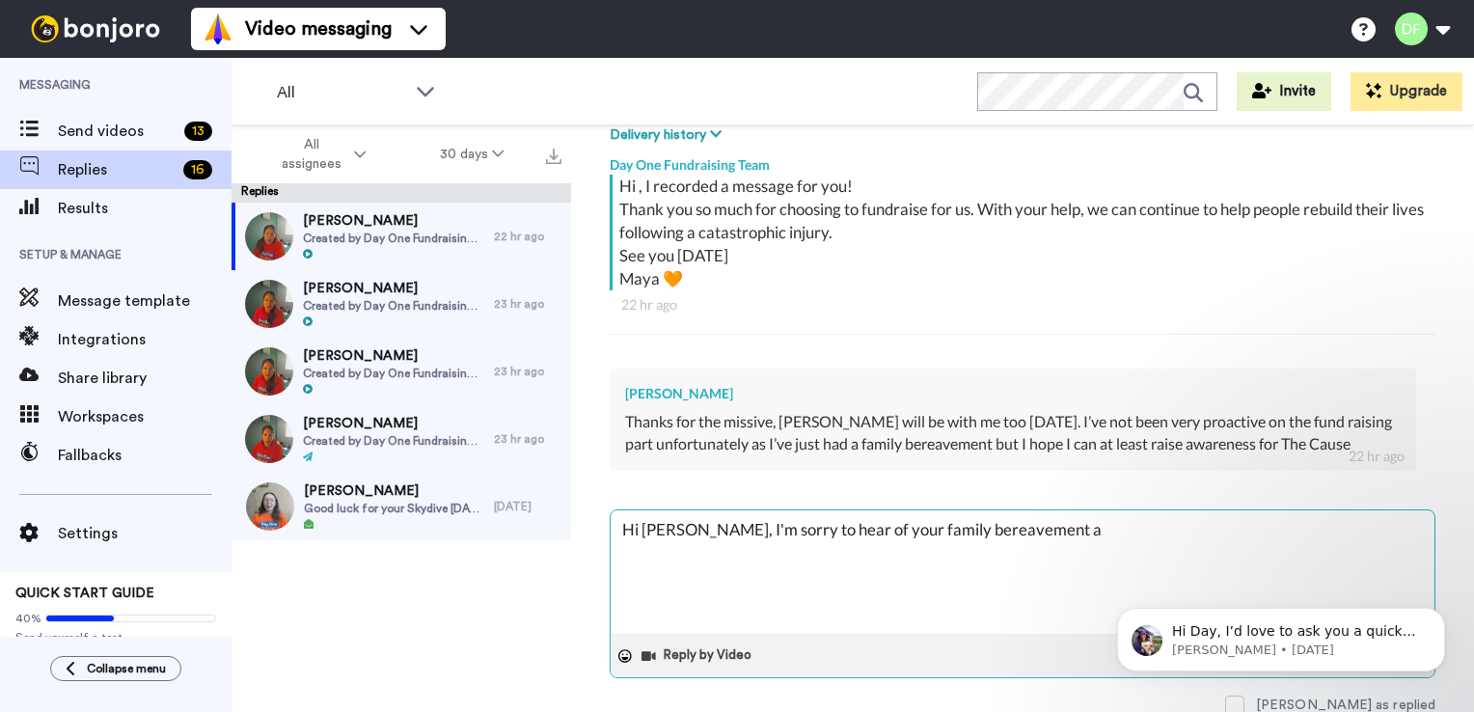
type textarea "Hi [PERSON_NAME], I'm sorry to hear of your family bereavement an"
type textarea "x"
type textarea "Hi [PERSON_NAME], I'm sorry to hear of your family bereavement a"
type textarea "x"
type textarea "Hi [PERSON_NAME], I'm sorry to hear of your family bereavement"
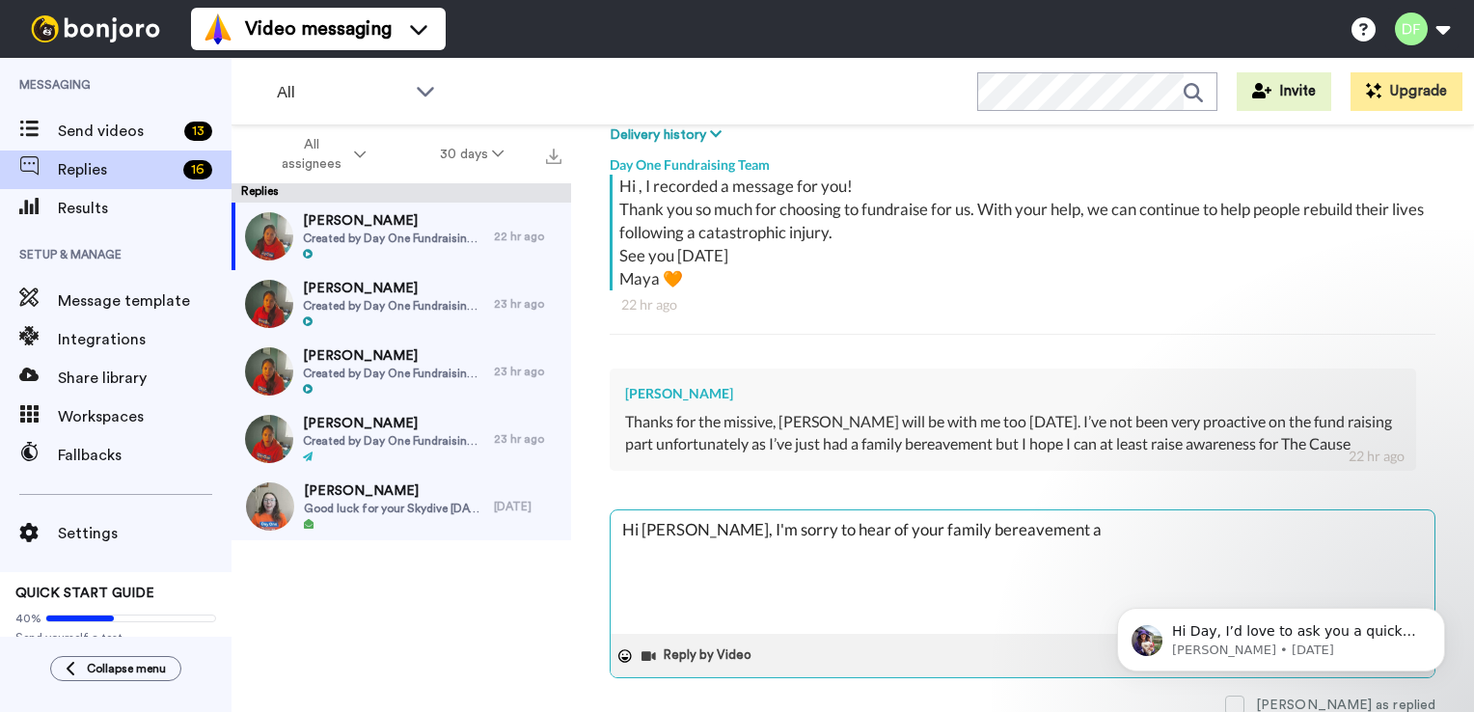
type textarea "x"
type textarea "Hi [PERSON_NAME], I'm sorry to hear of your family bereavement"
type textarea "x"
type textarea "Hi [PERSON_NAME], I'm sorry to hear of your family bereavement;"
type textarea "x"
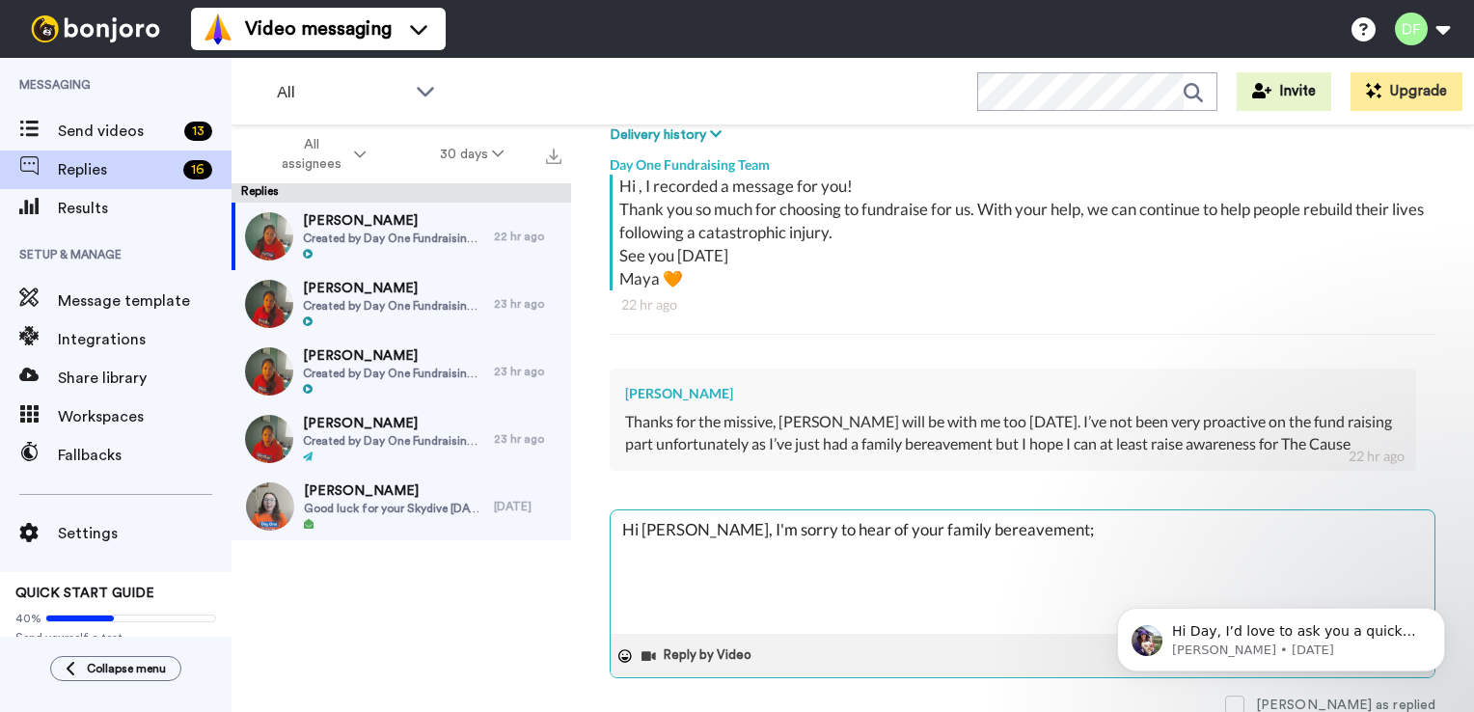
type textarea "Hi [PERSON_NAME], I'm sorry to hear of your family bereavement;"
type textarea "x"
type textarea "Hi [PERSON_NAME], I'm sorry to hear of your family bereavement; n"
type textarea "x"
type textarea "Hi [PERSON_NAME], I'm sorry to hear of your family bereavement; ne"
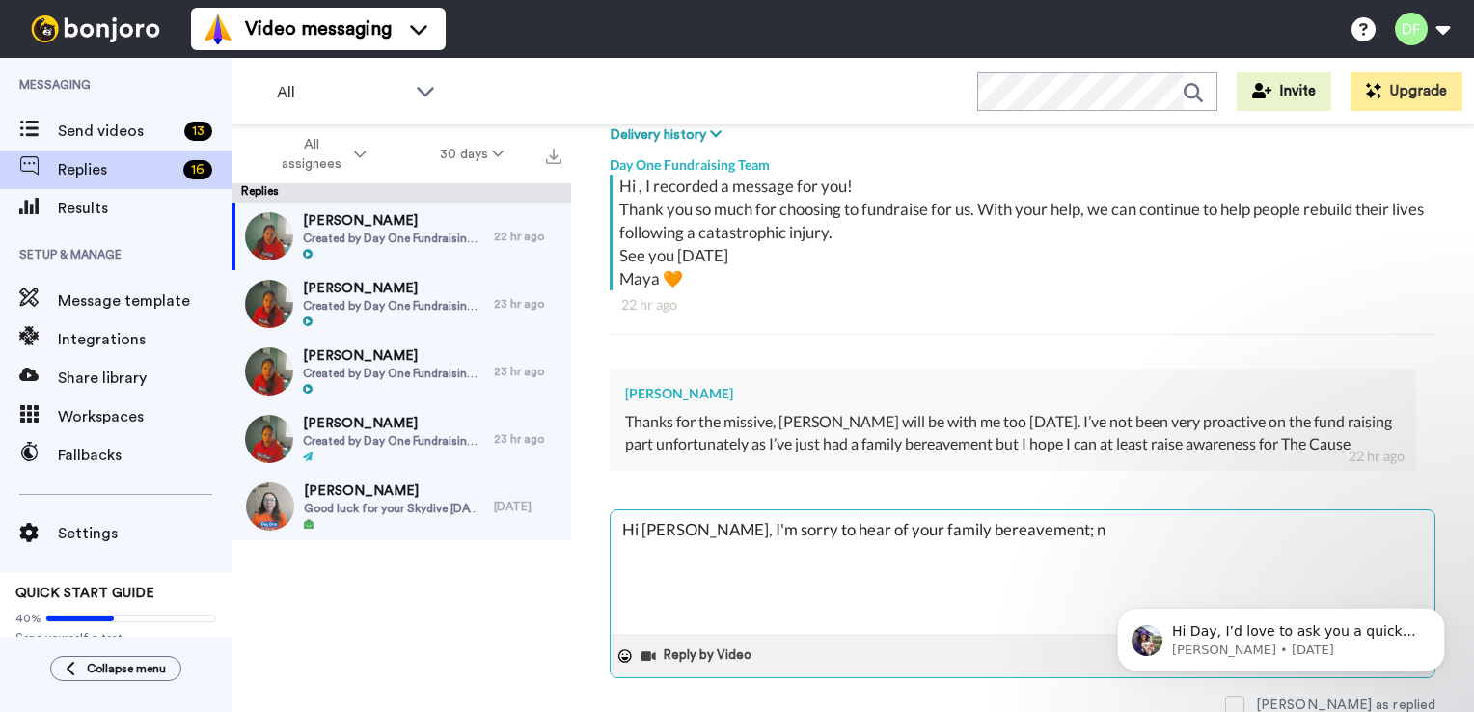
type textarea "x"
type textarea "Hi [PERSON_NAME], I'm sorry to hear of your family bereavement; nev"
type textarea "x"
type textarea "Hi [PERSON_NAME], I'm sorry to hear of your family bereavement; nevb"
type textarea "x"
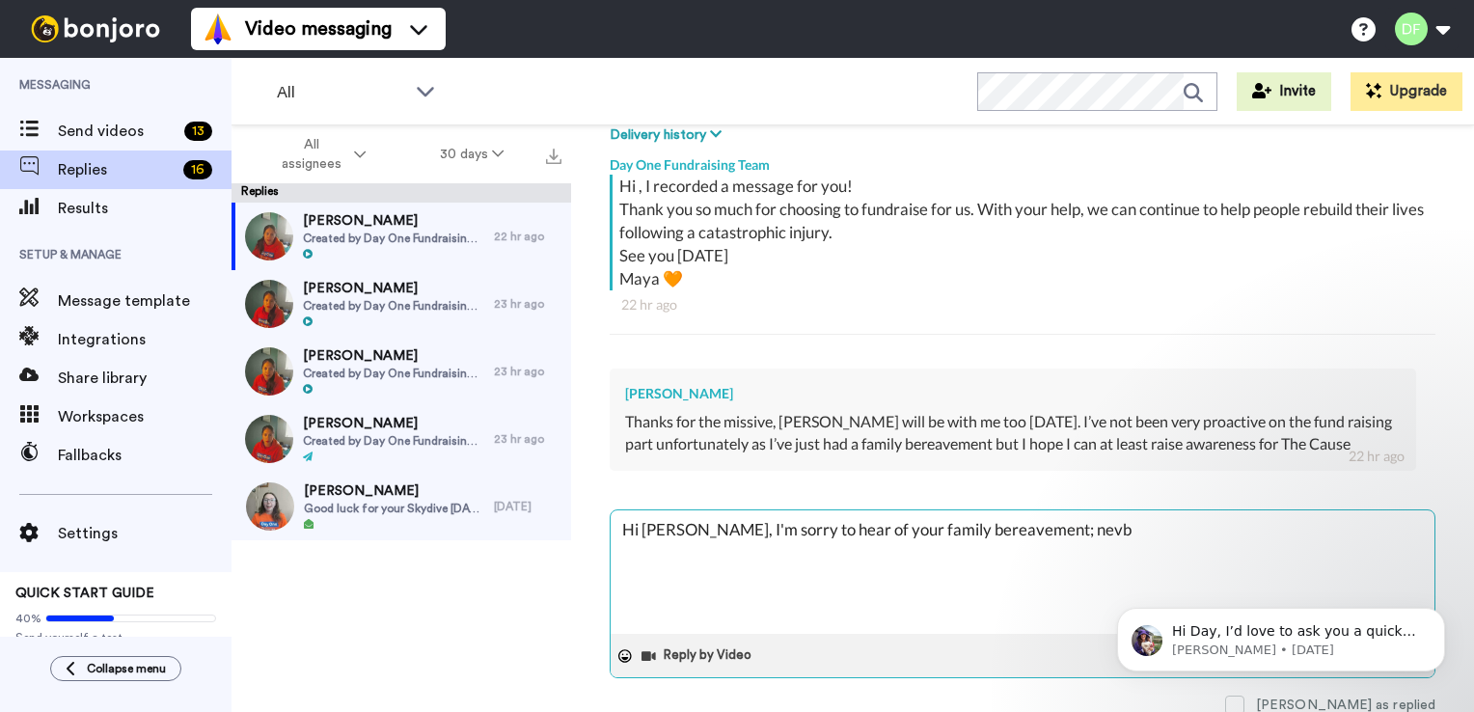
type textarea "Hi [PERSON_NAME], I'm sorry to hear of your family bereavement; nevbe"
type textarea "x"
type textarea "Hi [PERSON_NAME], I'm sorry to hear of your family bereavement; [PERSON_NAME]"
type textarea "x"
type textarea "Hi [PERSON_NAME], I'm sorry to hear of your family bereavement; nevbe"
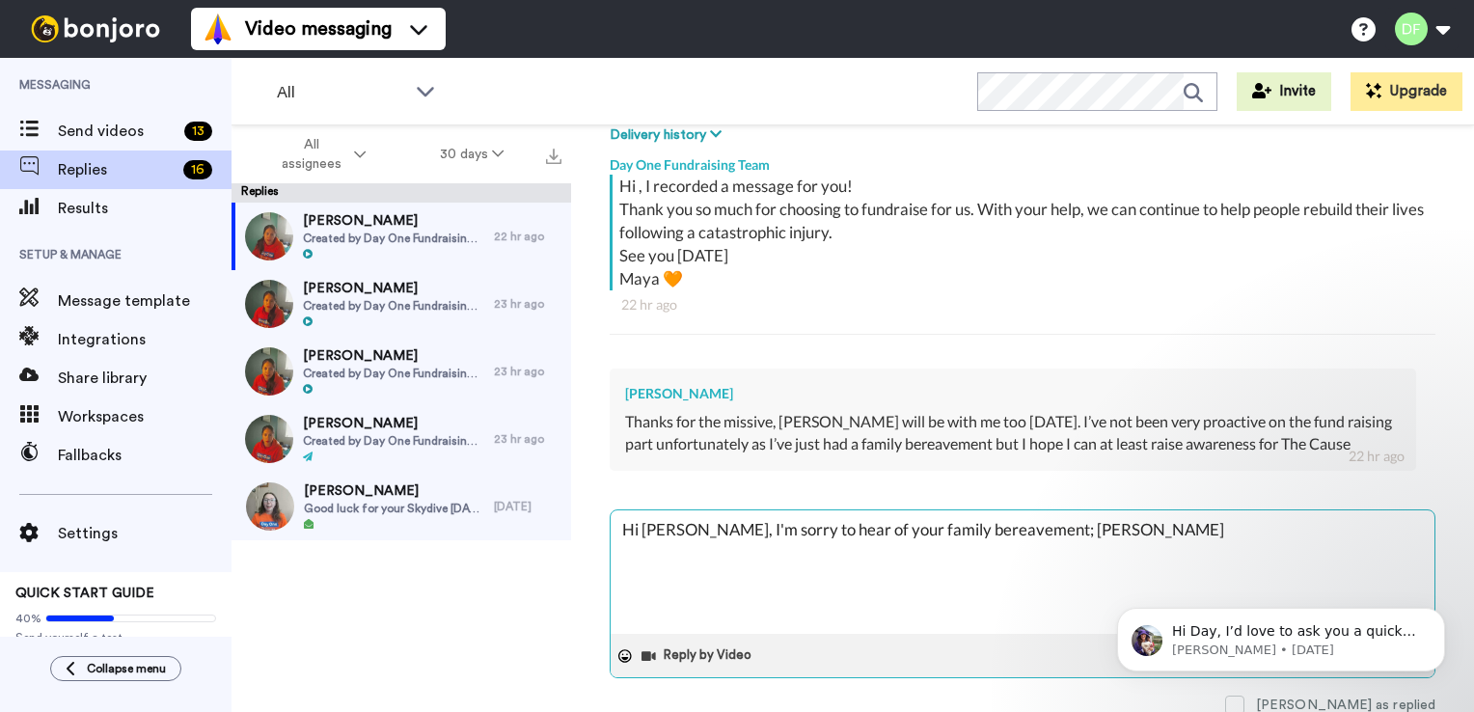
type textarea "x"
type textarea "Hi [PERSON_NAME], I'm sorry to hear of your family bereavement; nevb"
type textarea "x"
type textarea "Hi [PERSON_NAME], I'm sorry to hear of your family bereavement; nev"
type textarea "x"
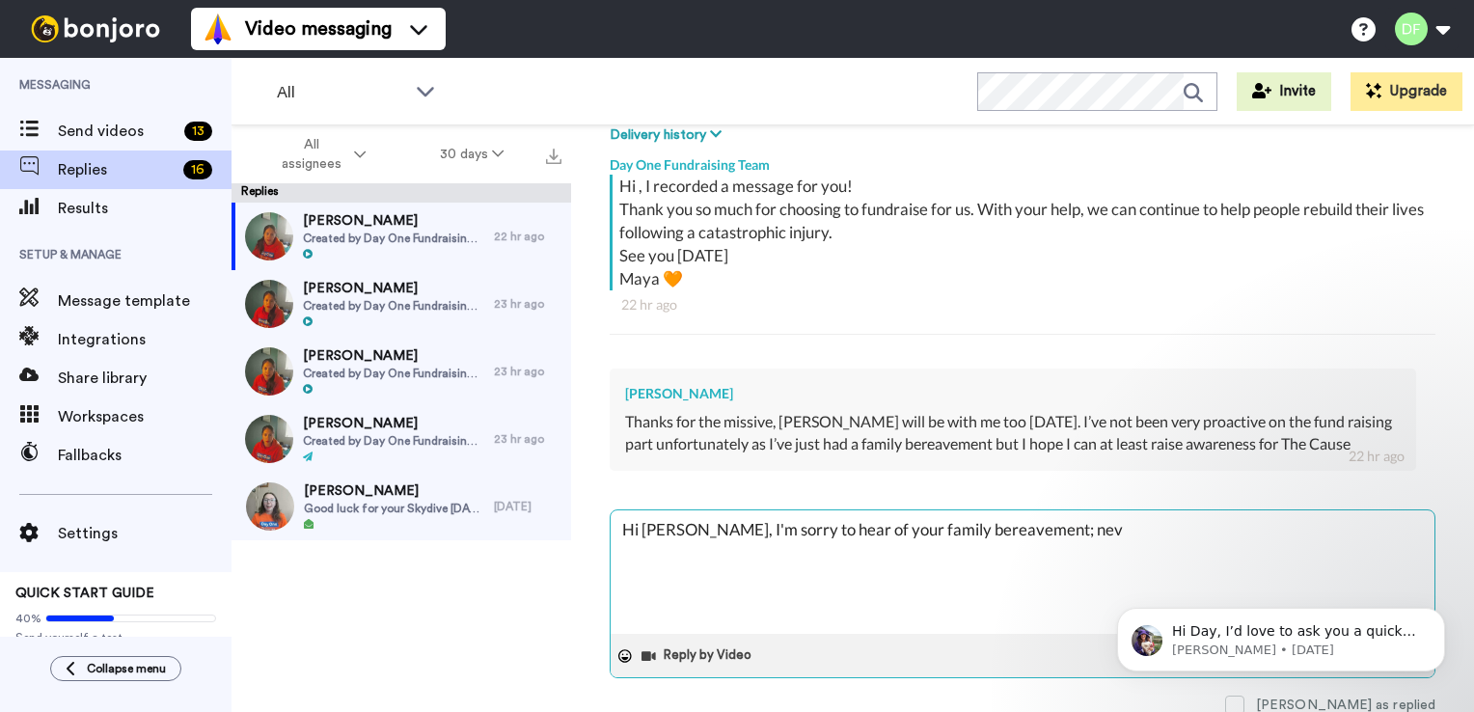
type textarea "Hi [PERSON_NAME], I'm sorry to hear of your family bereavement; ne"
type textarea "x"
type textarea "Hi [PERSON_NAME], I'm sorry to hear of your family bereavement; n"
type textarea "x"
type textarea "Hi [PERSON_NAME], I'm sorry to hear of your family bereavement;"
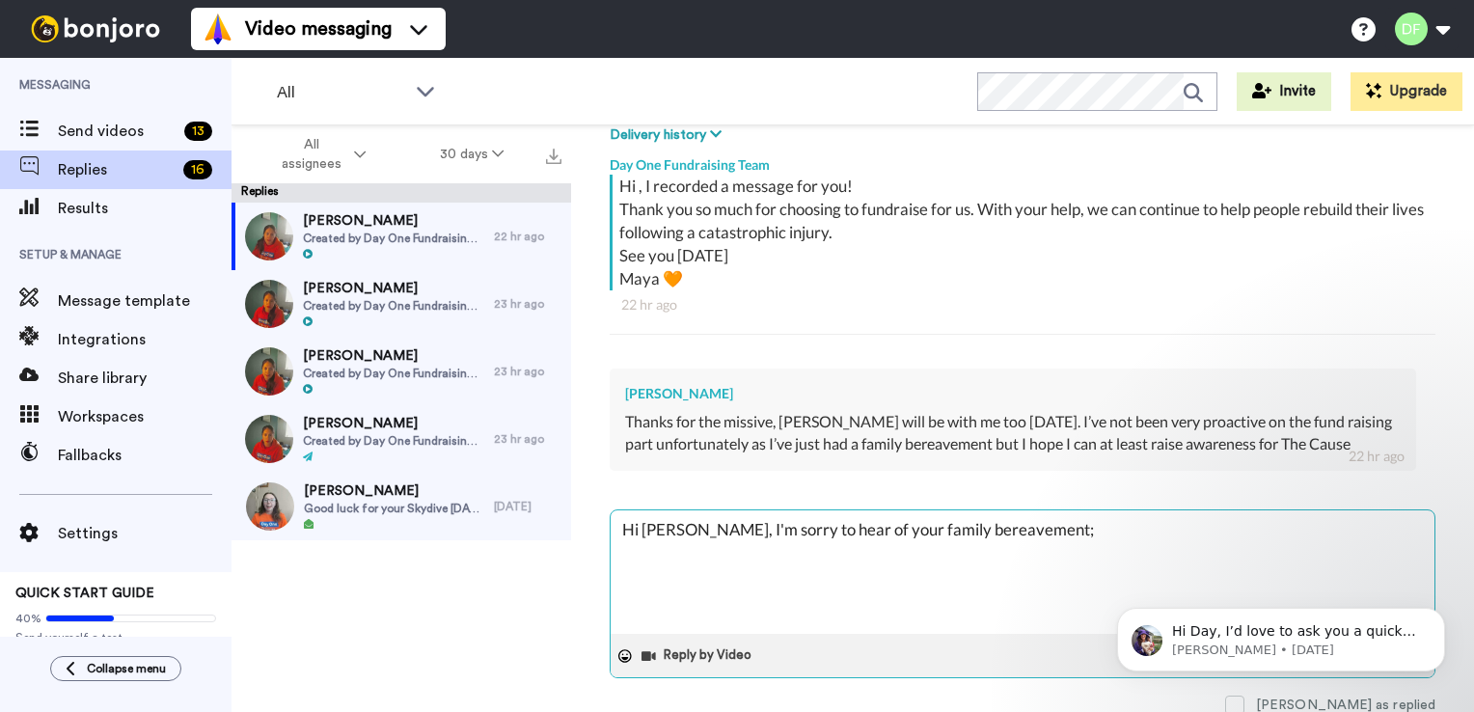
type textarea "x"
type textarea "Hi [PERSON_NAME], I'm sorry to hear of your family bereavement;"
type textarea "x"
type textarea "Hi [PERSON_NAME], I'm sorry to hear of your family bereavement"
type textarea "x"
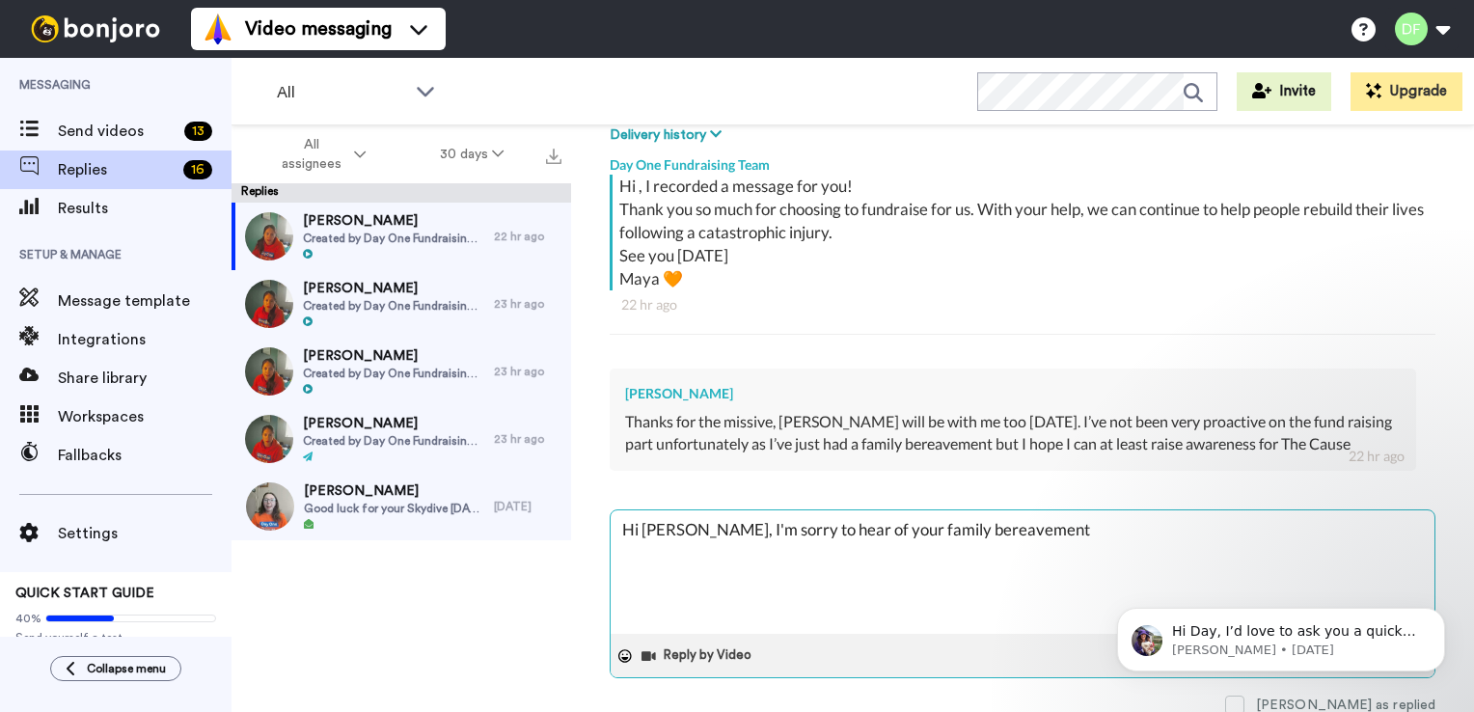
type textarea "Hi [PERSON_NAME], I'm sorry to hear of your family bereavement."
type textarea "x"
type textarea "Hi [PERSON_NAME], I'm sorry to hear of your family bereavement."
type textarea "x"
type textarea "Hi [PERSON_NAME], I'm sorry to hear of your family bereavement. I"
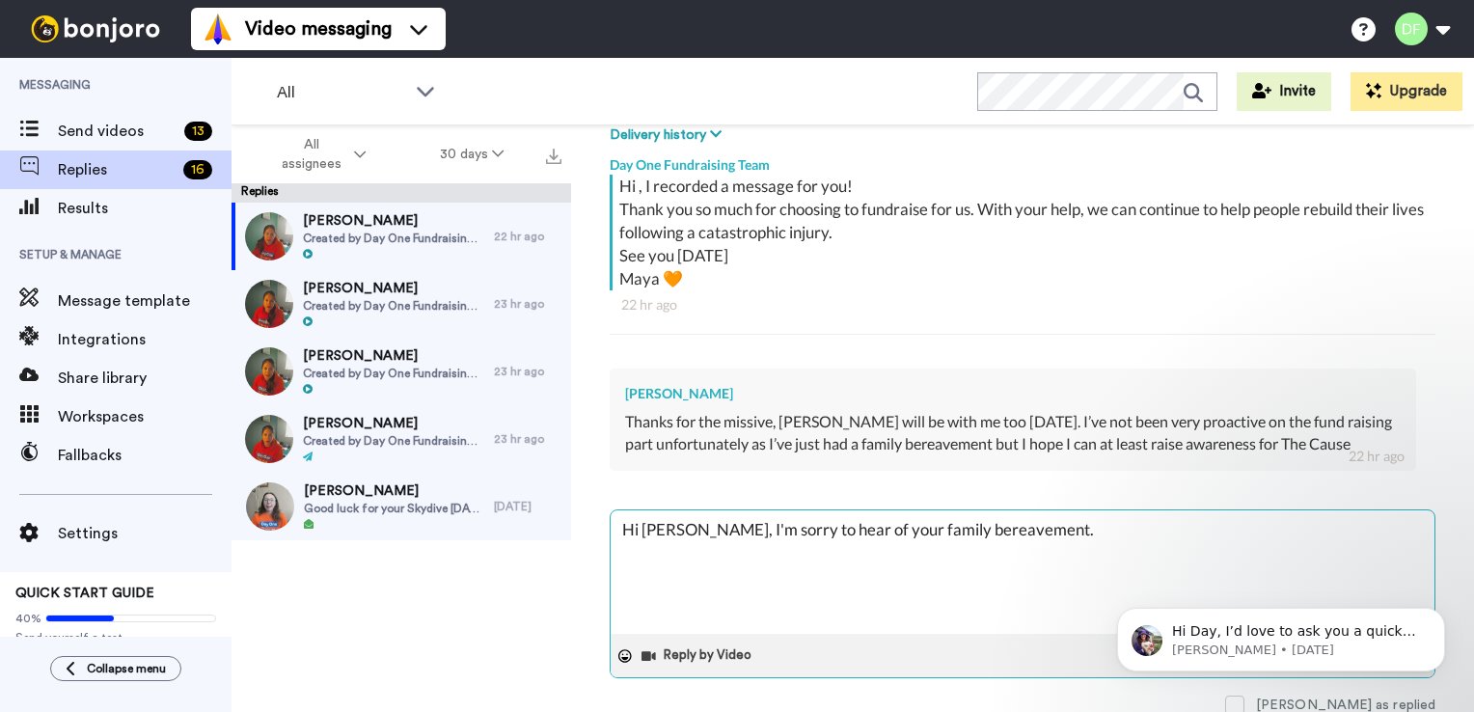
type textarea "x"
type textarea "Hi [PERSON_NAME], I'm sorry to hear of your family bereavement. I"
type textarea "x"
type textarea "Hi [PERSON_NAME], I'm sorry to hear of your family bereavement. I w"
type textarea "x"
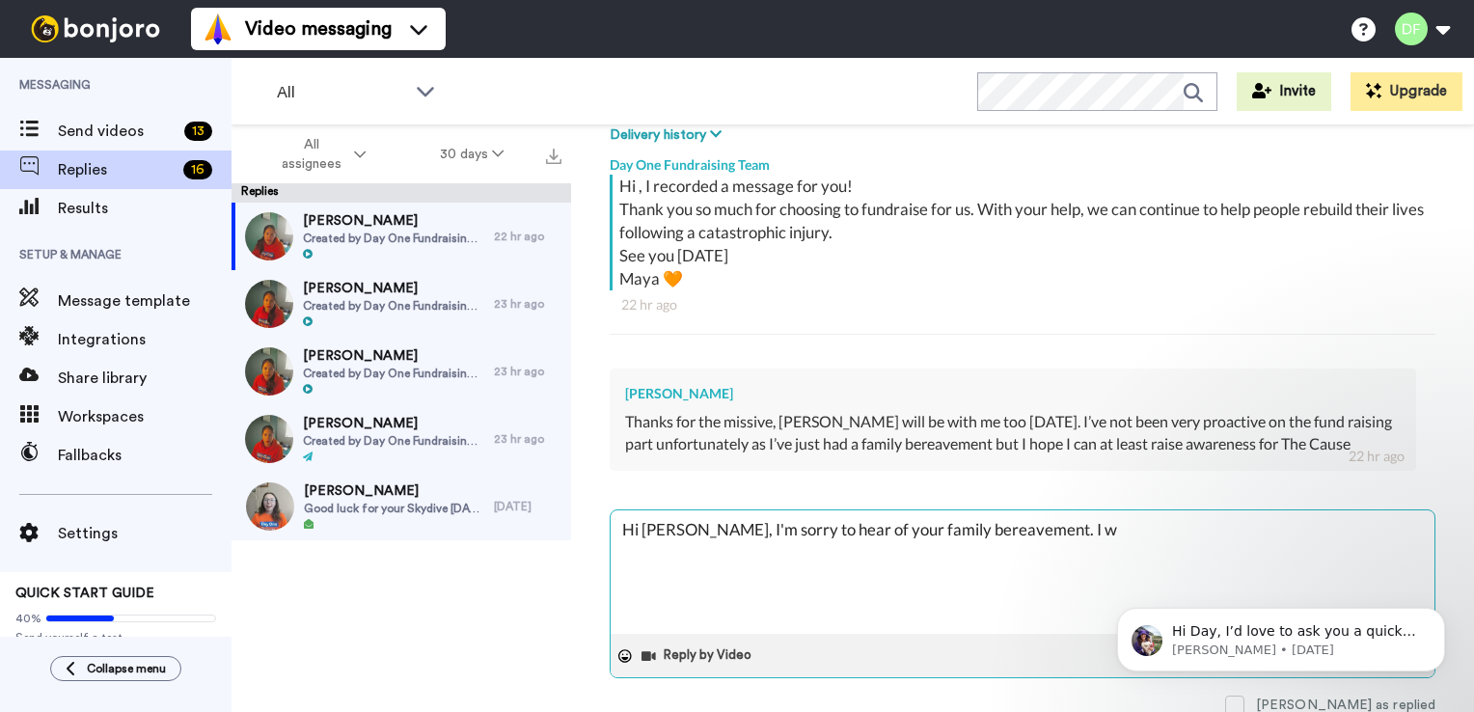
type textarea "Hi [PERSON_NAME], I'm sorry to hear of your family bereavement. I wi"
type textarea "x"
type textarea "Hi [PERSON_NAME], I'm sorry to hear of your family bereavement. I wil"
type textarea "x"
type textarea "Hi [PERSON_NAME], I'm sorry to hear of your family bereavement. I will"
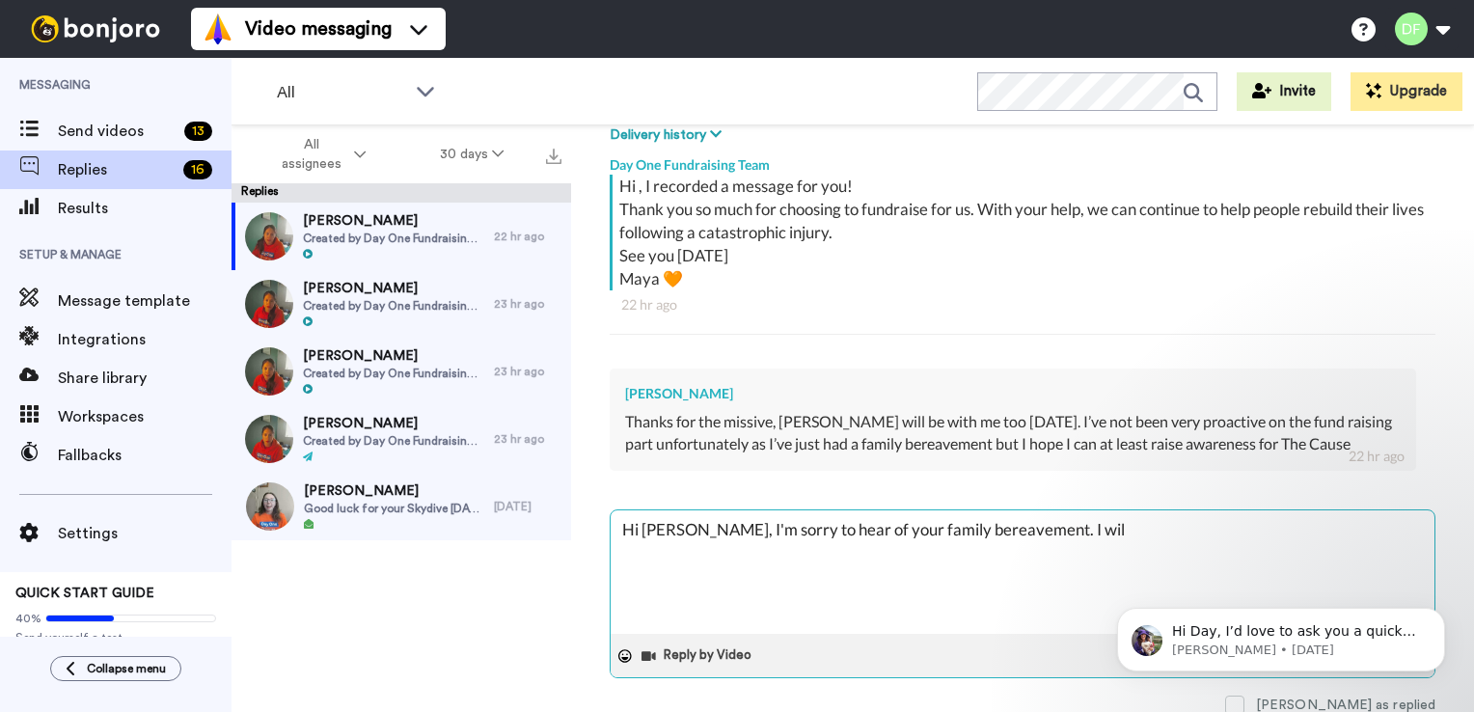
type textarea "x"
type textarea "Hi [PERSON_NAME], I'm sorry to hear of your family bereavement. I will"
type textarea "x"
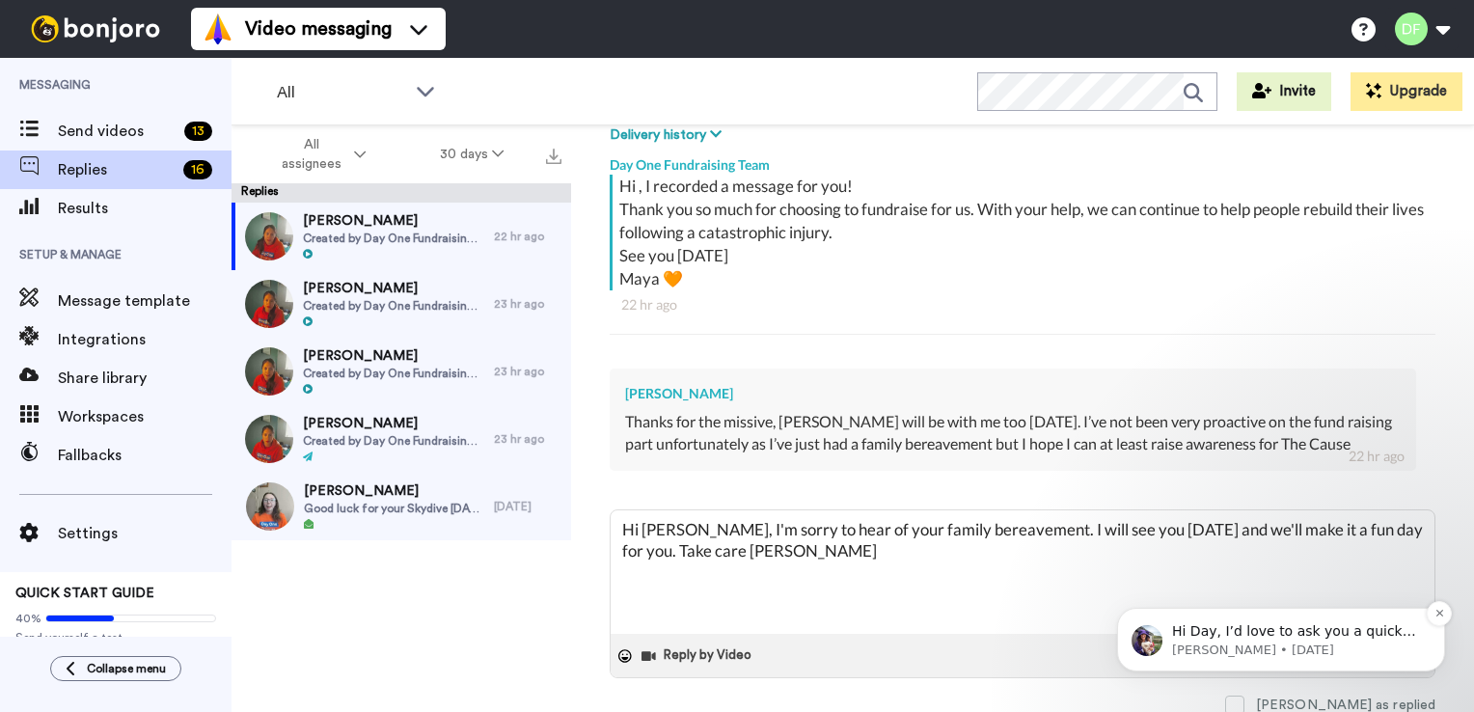
click at [1420, 647] on div "Hi Day, I’d love to ask you a quick question: If [PERSON_NAME] could introduce …" at bounding box center [1281, 639] width 299 height 39
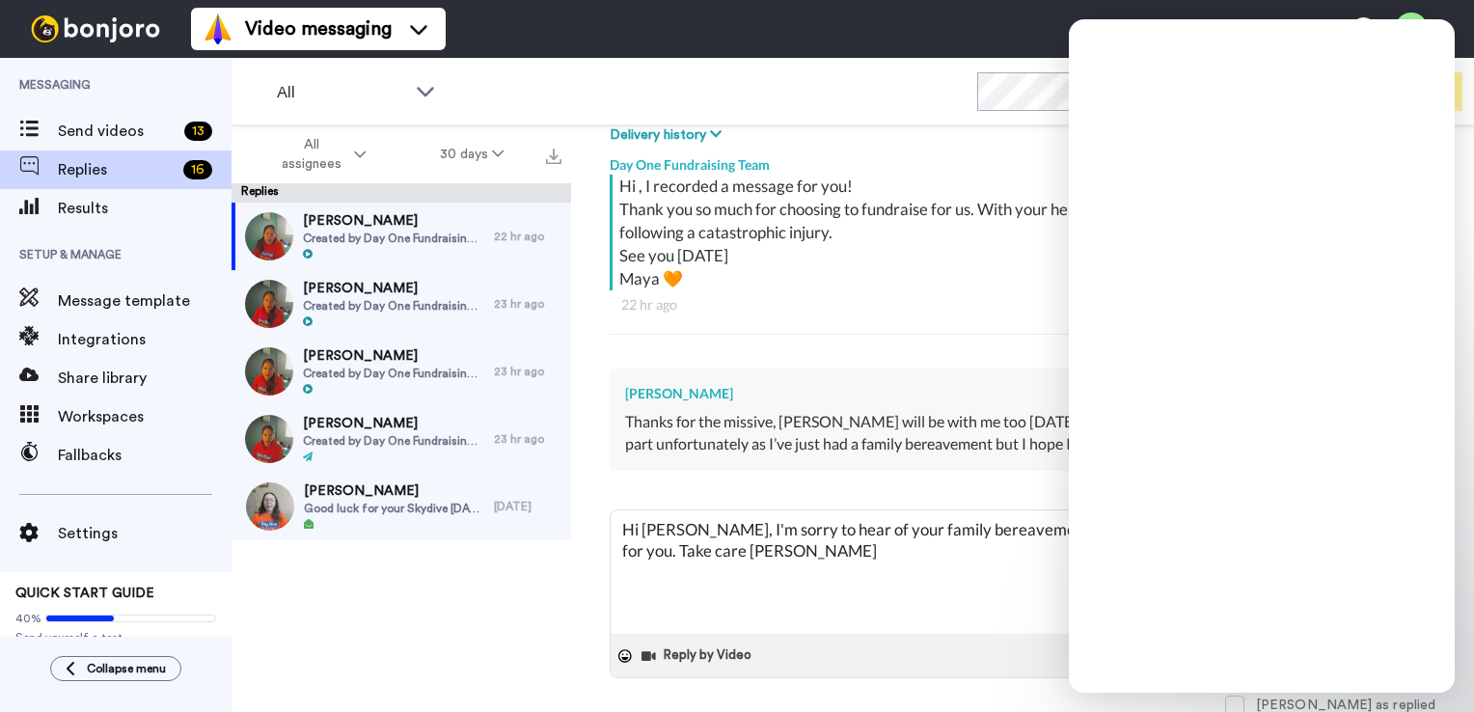
scroll to position [0, 0]
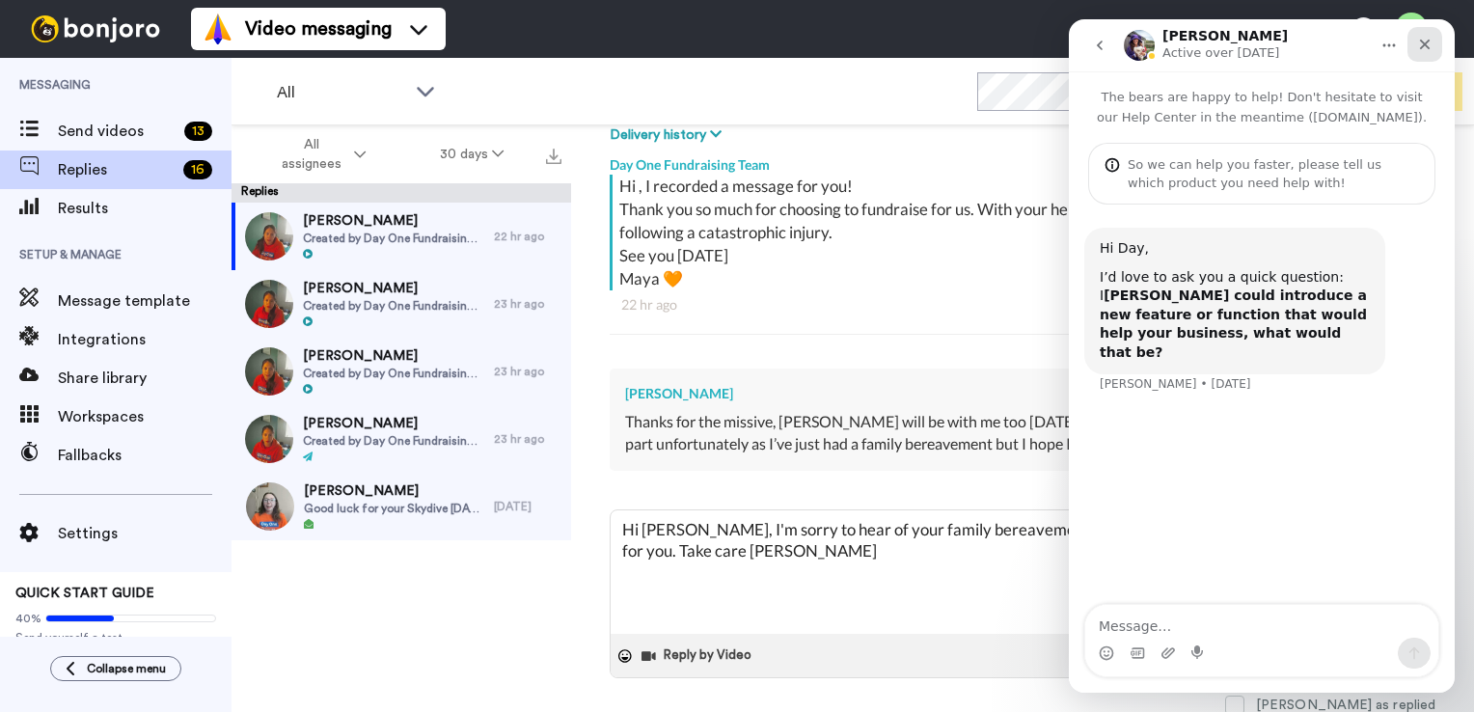
click at [1424, 47] on icon "Close" at bounding box center [1424, 44] width 15 height 15
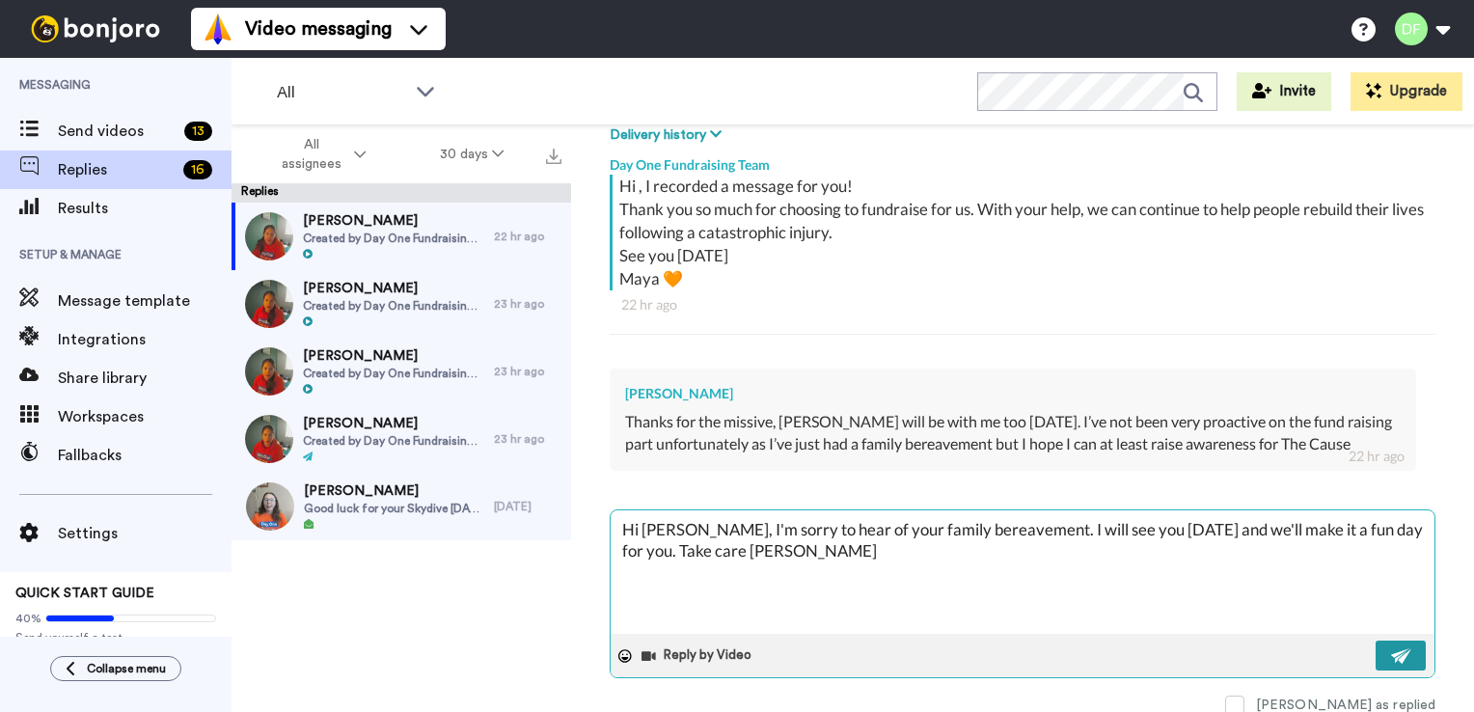
click at [1391, 649] on img at bounding box center [1401, 655] width 21 height 15
